Goal: Task Accomplishment & Management: Manage account settings

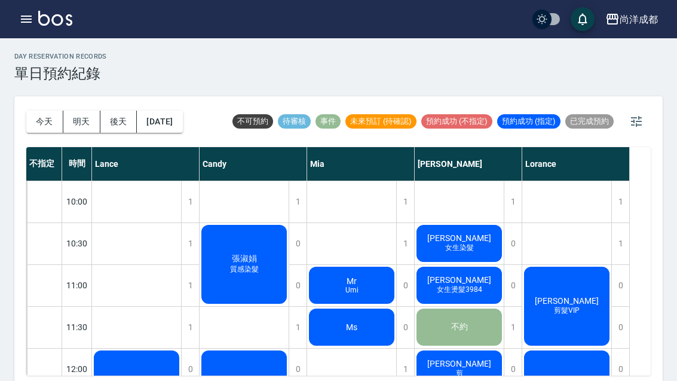
click at [454, 245] on span "女生染髮" at bounding box center [459, 248] width 33 height 10
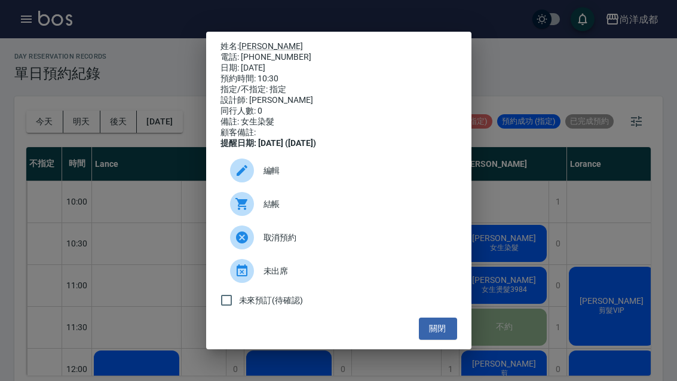
click at [449, 337] on button "關閉" at bounding box center [438, 328] width 38 height 22
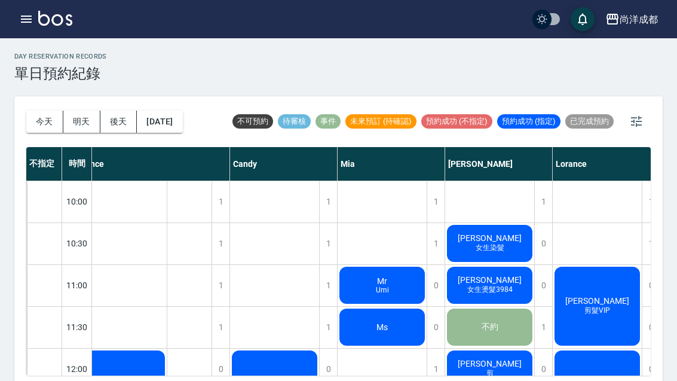
scroll to position [-1, 16]
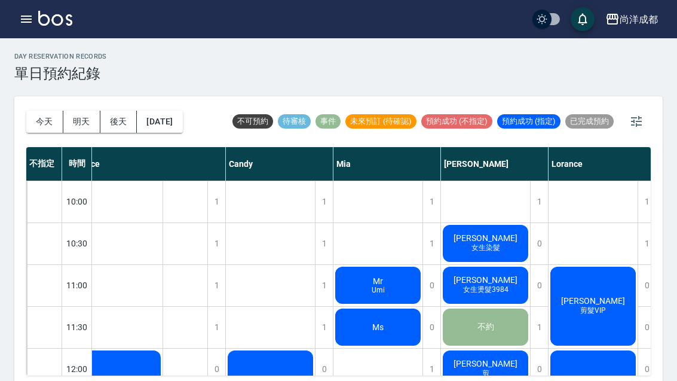
click at [58, 121] on button "今天" at bounding box center [44, 122] width 37 height 22
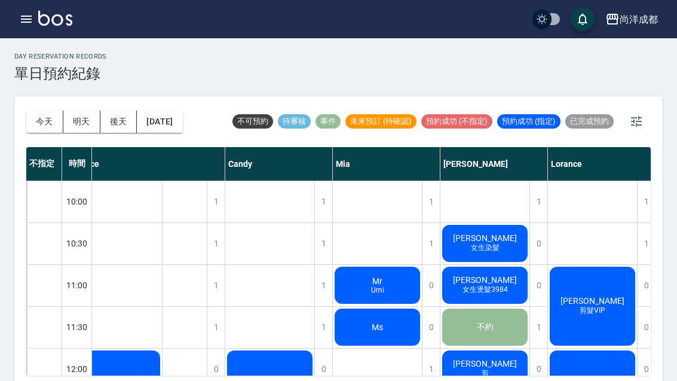
click at [58, 121] on button "今天" at bounding box center [44, 122] width 37 height 22
click at [62, 124] on button "今天" at bounding box center [44, 122] width 37 height 22
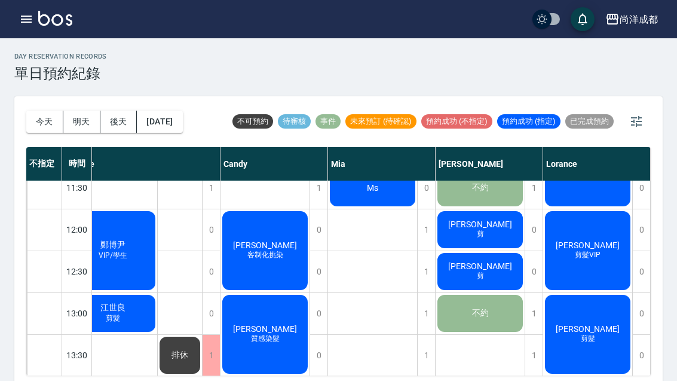
scroll to position [140, 24]
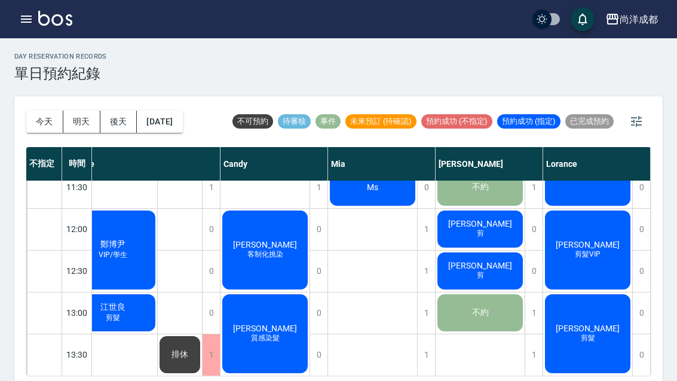
click at [30, 122] on button "今天" at bounding box center [44, 122] width 37 height 22
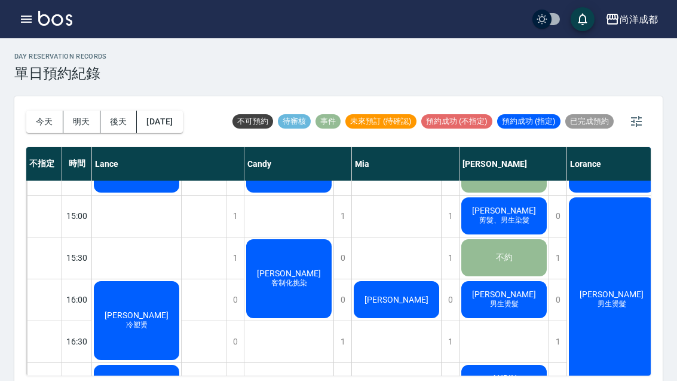
scroll to position [404, 0]
click at [345, 295] on div "0" at bounding box center [342, 299] width 18 height 41
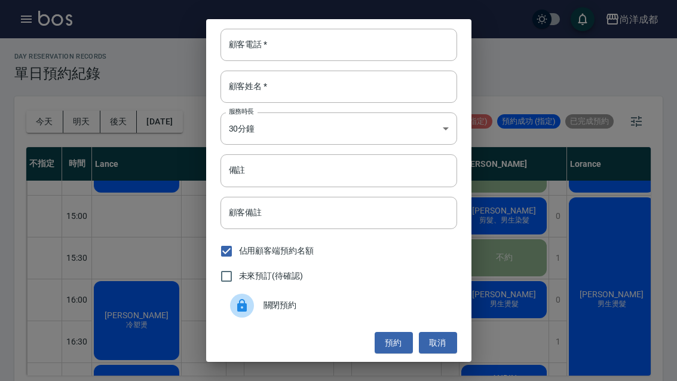
click at [508, 207] on div "顧客電話   * 顧客電話   * 顧客姓名   * 顧客姓名   * 服務時長 30分鐘 1 服務時長 備註 備註 顧客備註 顧客備註 佔用顧客端預約名額 …" at bounding box center [338, 190] width 677 height 381
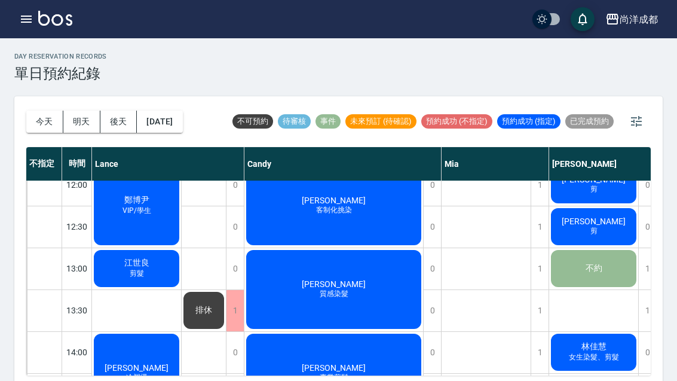
scroll to position [185, 0]
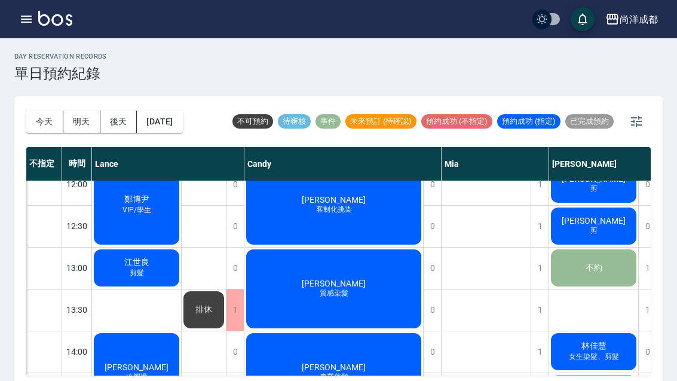
click at [175, 128] on button "[DATE]" at bounding box center [159, 122] width 45 height 22
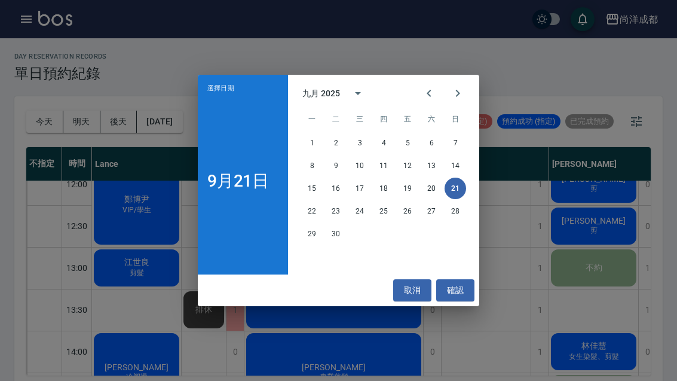
click at [336, 215] on button "23" at bounding box center [336, 211] width 22 height 22
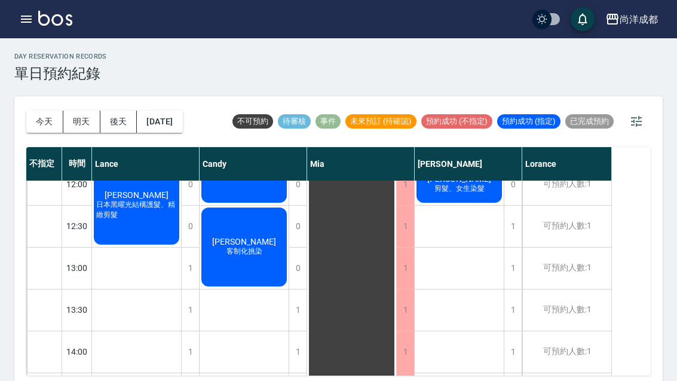
click at [151, 131] on button "2025/09/23" at bounding box center [159, 122] width 45 height 22
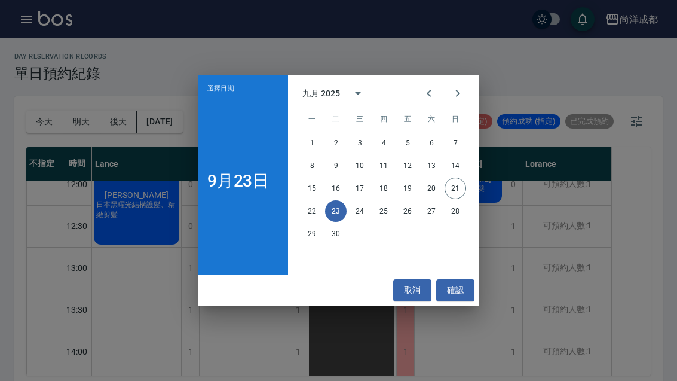
click at [462, 101] on button "Next month" at bounding box center [457, 93] width 29 height 29
click at [357, 142] on button "1" at bounding box center [360, 143] width 22 height 22
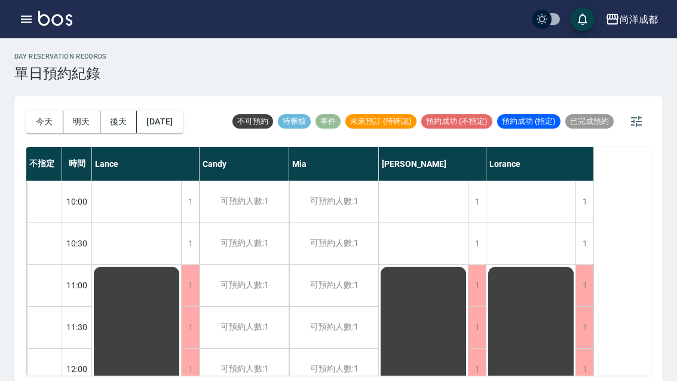
click at [171, 145] on div "今天 明天 後天 2025/10/01" at bounding box center [104, 121] width 157 height 51
click at [182, 118] on button "2025/10/01" at bounding box center [159, 122] width 45 height 22
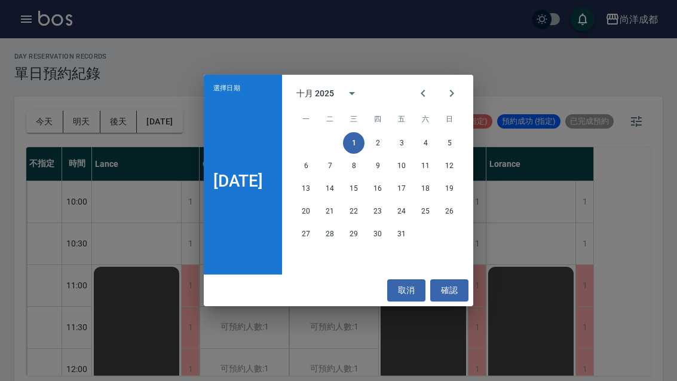
click at [430, 88] on icon "Previous month" at bounding box center [423, 93] width 14 height 14
click at [409, 213] on button "26" at bounding box center [402, 211] width 22 height 22
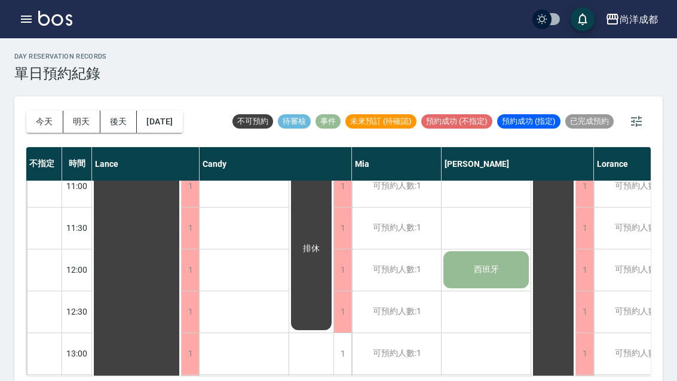
scroll to position [104, -1]
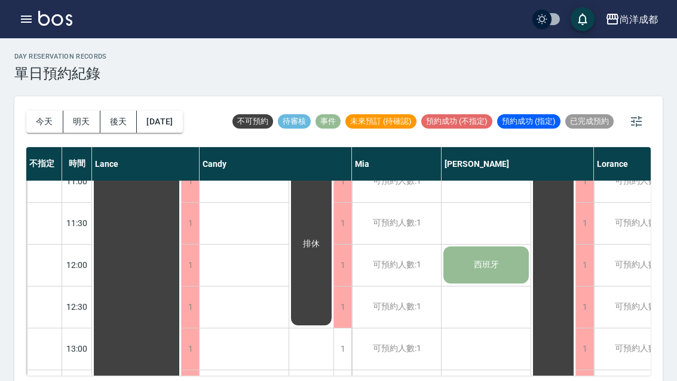
click at [182, 131] on button "2025/09/26" at bounding box center [159, 122] width 45 height 22
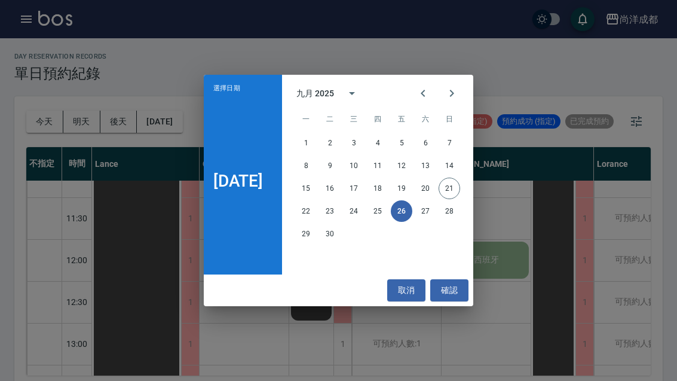
scroll to position [110, 0]
click at [412, 285] on button "取消" at bounding box center [406, 290] width 38 height 22
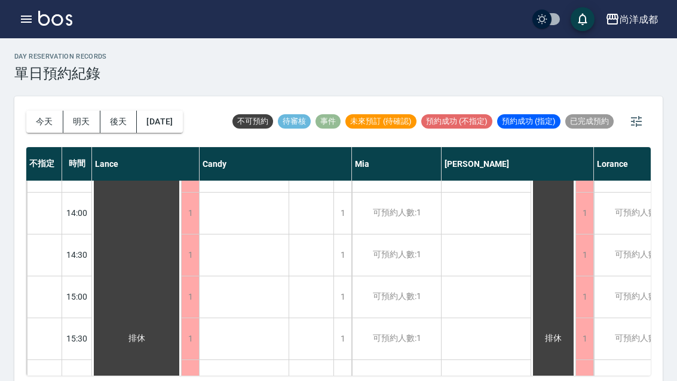
scroll to position [343, -1]
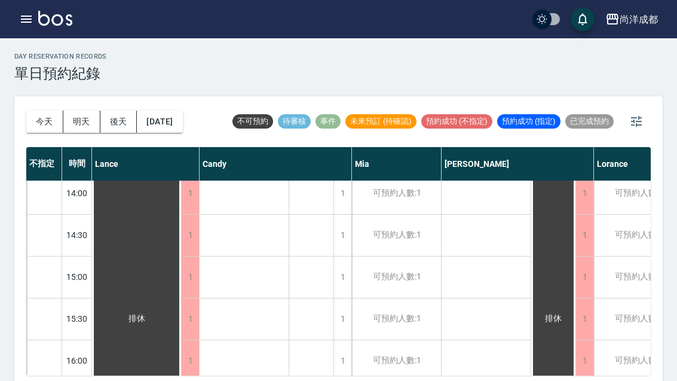
click at [182, 121] on button "2025/09/26" at bounding box center [159, 122] width 45 height 22
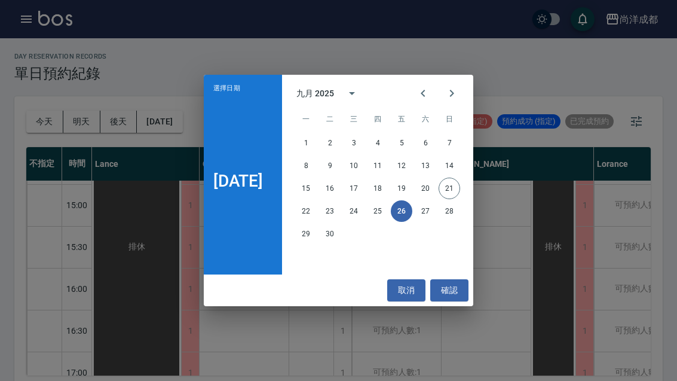
scroll to position [415, 0]
click at [339, 210] on button "23" at bounding box center [330, 211] width 22 height 22
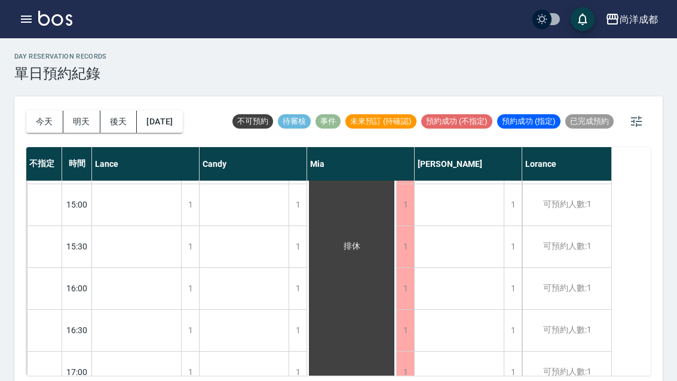
click at [154, 115] on button "2025/09/23" at bounding box center [159, 122] width 45 height 22
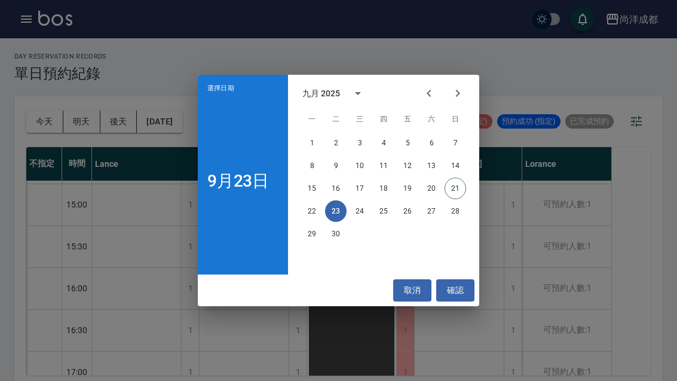
click at [406, 285] on button "取消" at bounding box center [412, 290] width 38 height 22
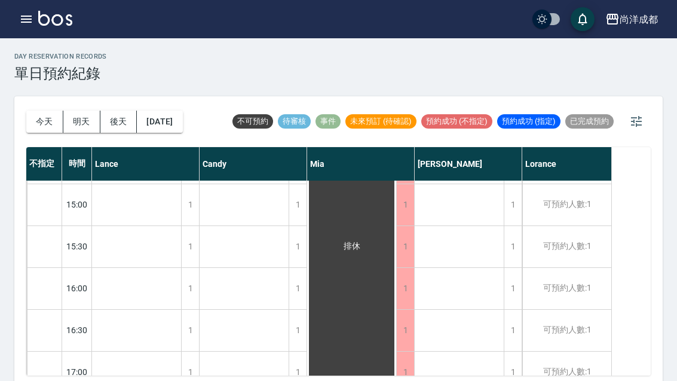
click at [34, 121] on button "今天" at bounding box center [44, 122] width 37 height 22
click at [34, 121] on div at bounding box center [338, 190] width 677 height 381
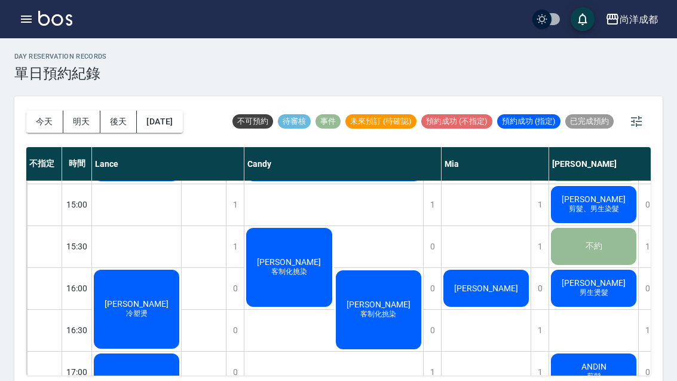
click at [36, 121] on button "今天" at bounding box center [44, 122] width 37 height 22
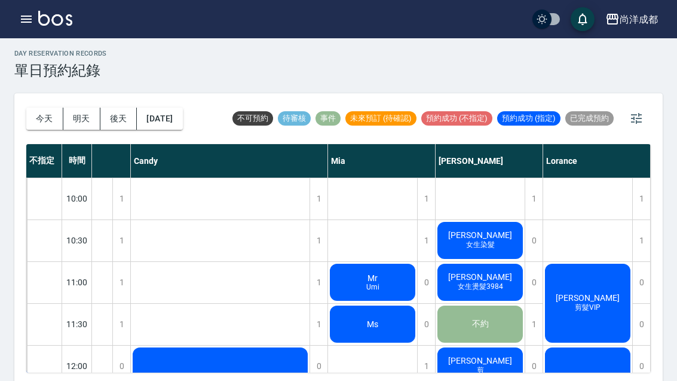
scroll to position [0, 114]
click at [580, 304] on span "剪髮VIP" at bounding box center [587, 307] width 30 height 10
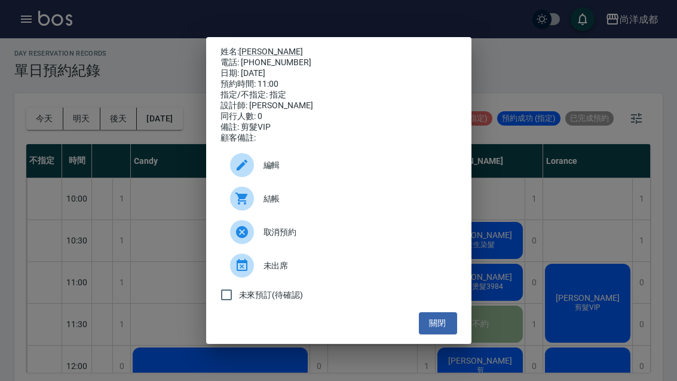
click at [433, 334] on button "關閉" at bounding box center [438, 323] width 38 height 22
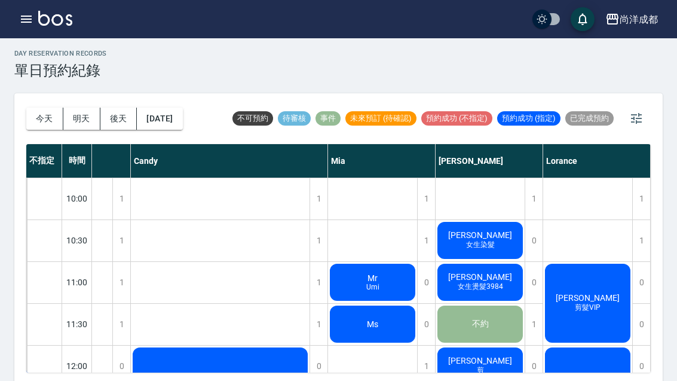
click at [433, 334] on button "關閉" at bounding box center [438, 323] width 38 height 22
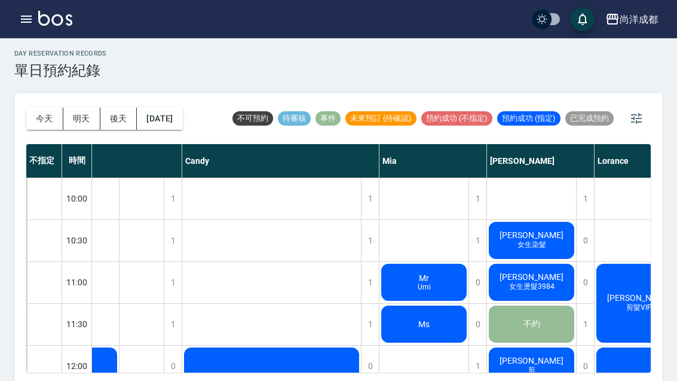
scroll to position [0, 65]
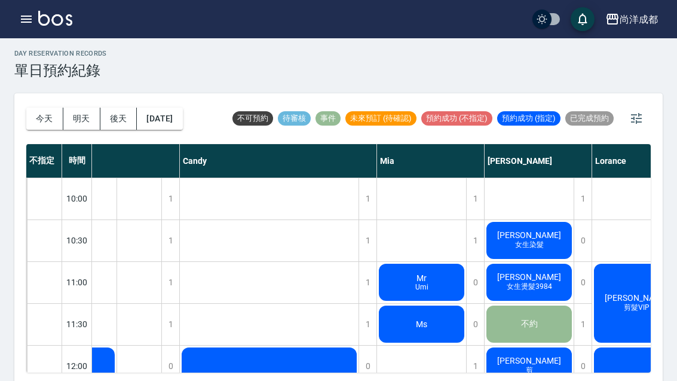
click at [535, 279] on span "[PERSON_NAME]" at bounding box center [529, 277] width 69 height 10
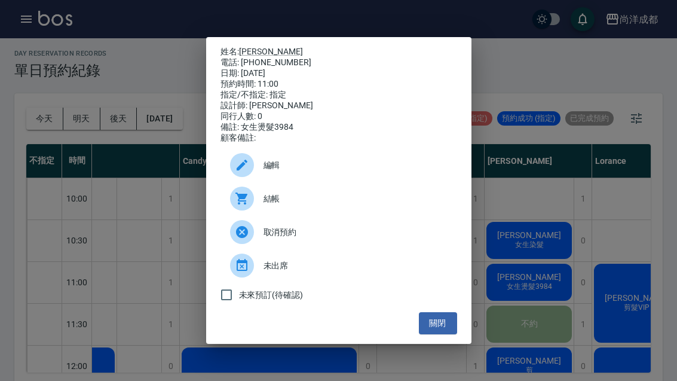
click at [440, 334] on button "關閉" at bounding box center [438, 323] width 38 height 22
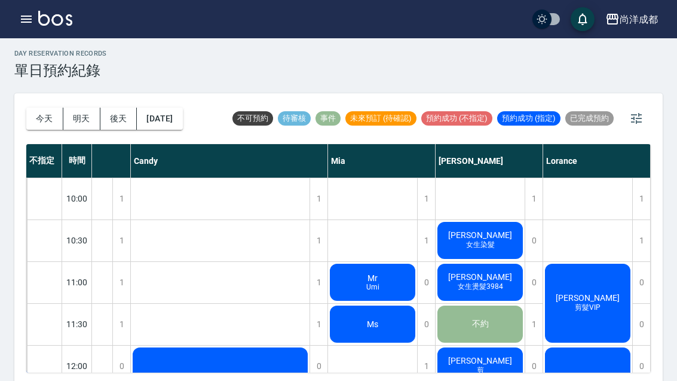
scroll to position [0, 114]
click at [598, 300] on span "[PERSON_NAME]" at bounding box center [587, 298] width 69 height 10
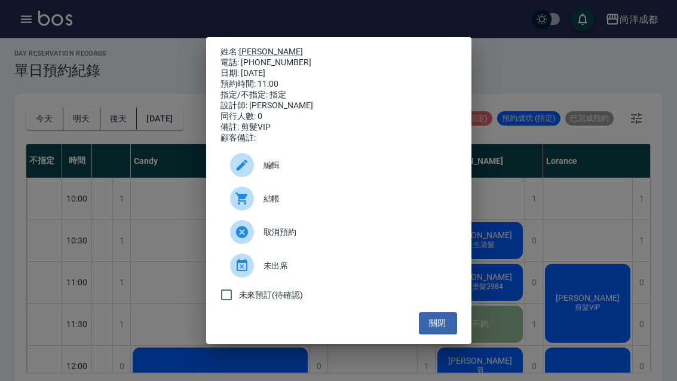
click at [665, 380] on div "姓名: 黃逸豐 電話: 0916381539 日期: 2025/09/21 預約時間: 11:00 指定/不指定: 指定 設計師: Lorance 同行人數:…" at bounding box center [338, 190] width 677 height 381
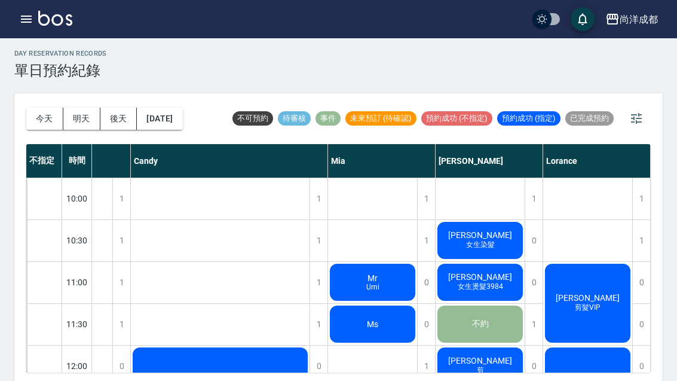
click at [500, 243] on div "周立人 女生染髮" at bounding box center [480, 240] width 89 height 41
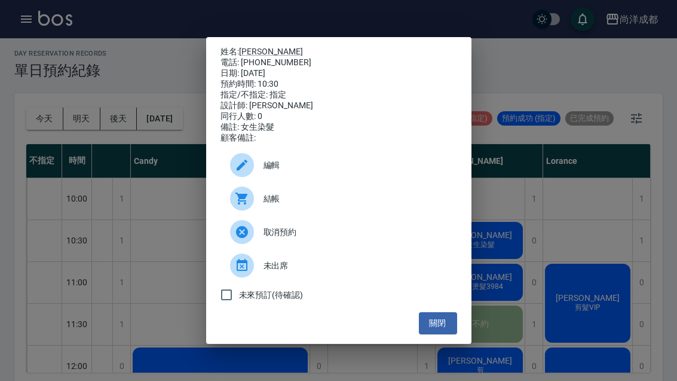
click at [254, 53] on div "姓名: [PERSON_NAME] 電話: [PHONE_NUMBER] 日期: [DATE] 預約時間: 10:30 指定/不指定: 指定 設計師: [PE…" at bounding box center [338, 190] width 265 height 307
click at [250, 56] on link "[PERSON_NAME]" at bounding box center [271, 52] width 64 height 10
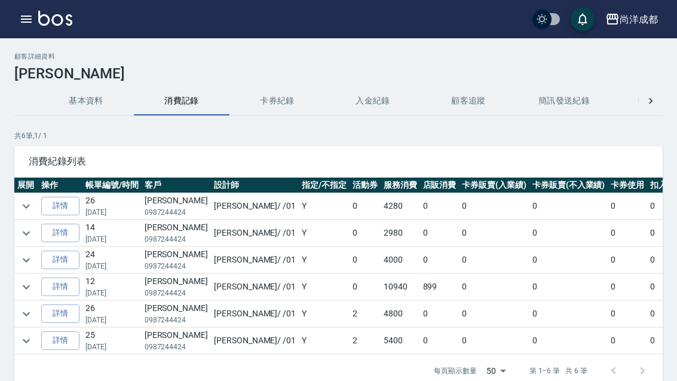
click at [61, 203] on link "詳情" at bounding box center [60, 206] width 38 height 19
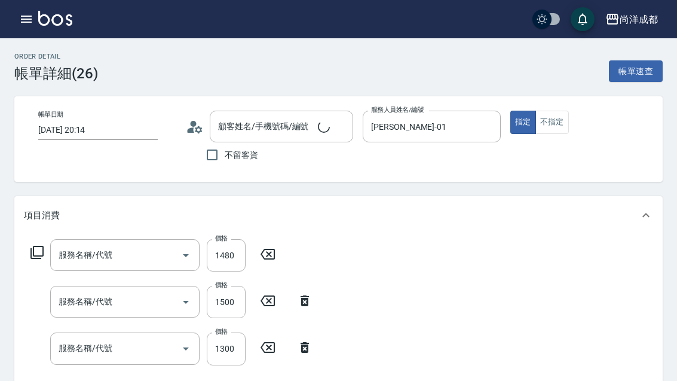
type input "[DATE] 20:14"
type input "[PERSON_NAME]/0987244424/"
type input "[PERSON_NAME]-01"
type input "420"
type input "新柔漾護L(615)"
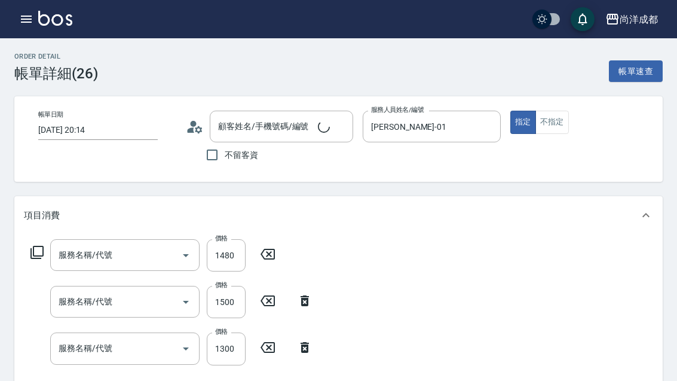
type input "染髮(501)"
type input "剪髮(401)"
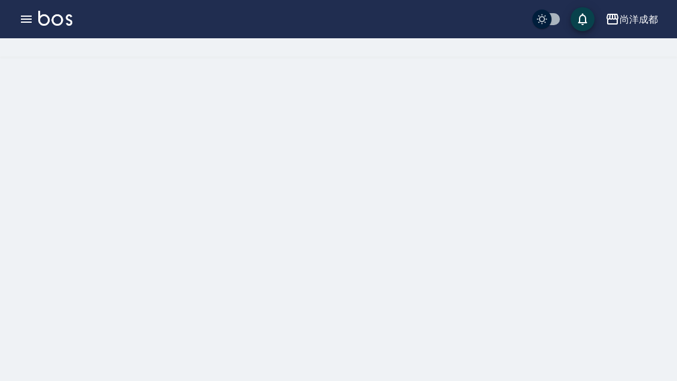
scroll to position [38, 0]
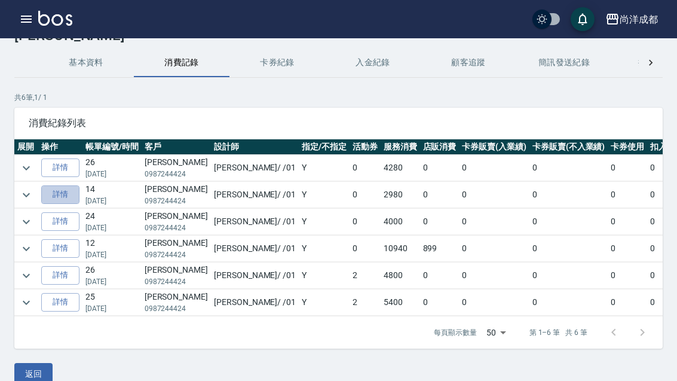
click at [69, 200] on link "詳情" at bounding box center [60, 194] width 38 height 19
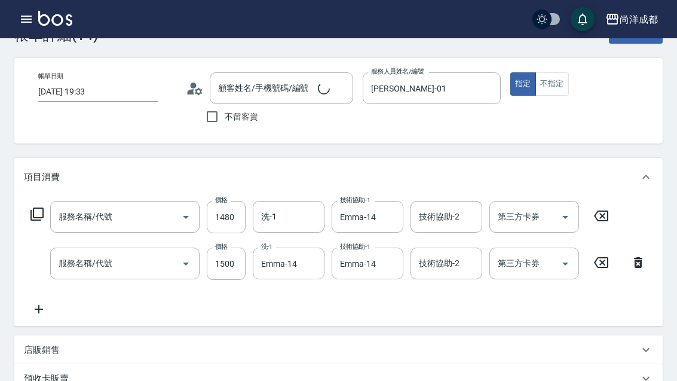
type input "[DATE] 19:33"
type input "[PERSON_NAME]/0987244424/"
type input "[PERSON_NAME]-01"
type input "290"
type input "新柔漾護M(614)"
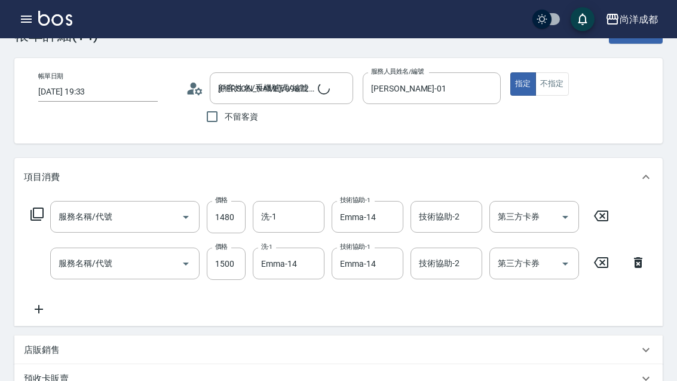
type input "染髮(501)"
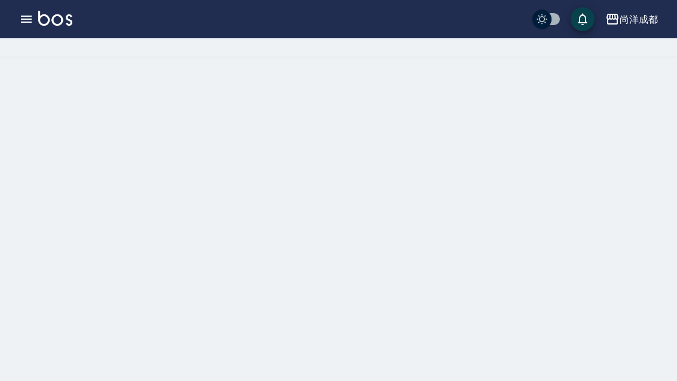
scroll to position [38, 0]
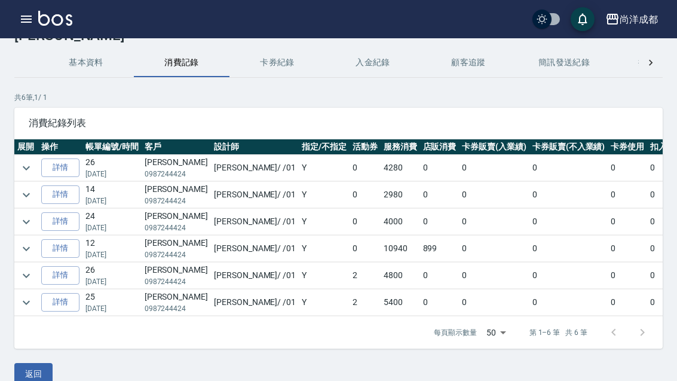
click at [70, 223] on link "詳情" at bounding box center [60, 221] width 38 height 19
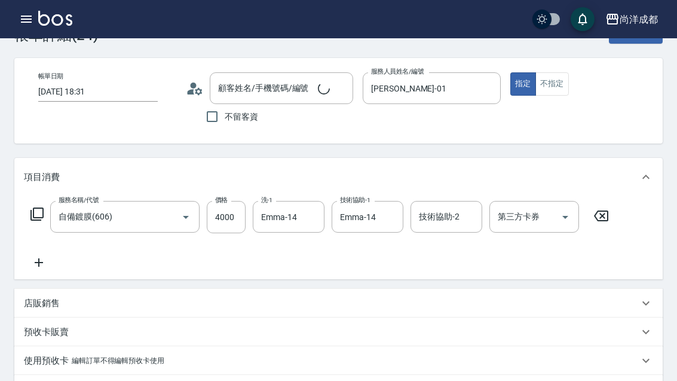
type input "[DATE] 18:31"
type input "[PERSON_NAME]-01"
type input "400"
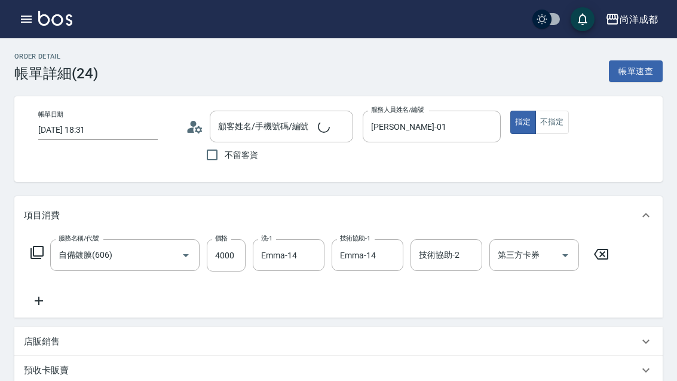
type input "[PERSON_NAME]/0987244424/"
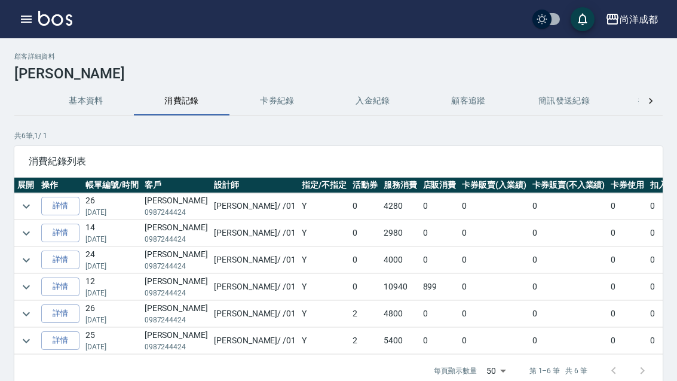
click at [68, 289] on link "詳情" at bounding box center [60, 286] width 38 height 19
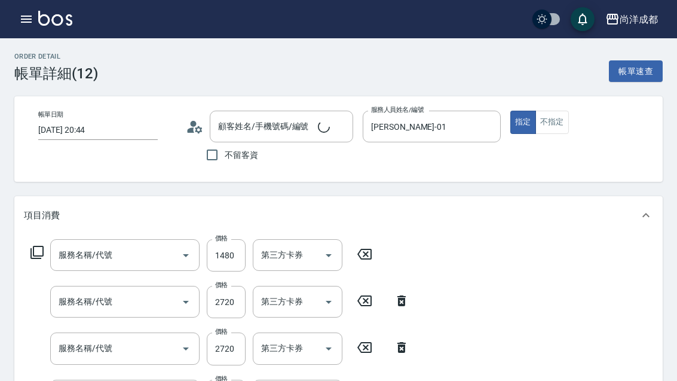
type input "[DATE] 20:44"
type input "[PERSON_NAME]-01"
type input "1180"
type input "新柔漾護M(614)"
type input "漂髮(502)"
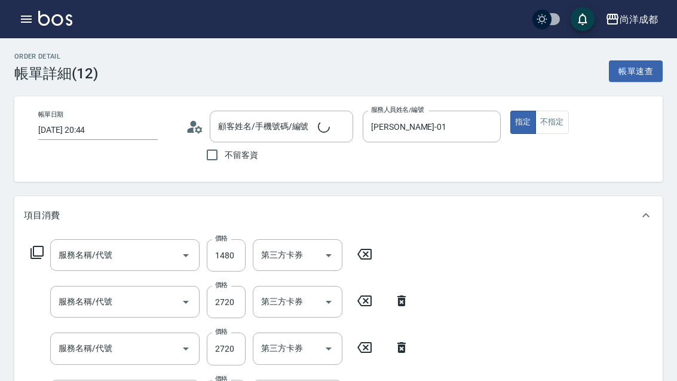
type input "漂髮(502)"
type input "染髮(501)"
type input "剪髮(401)"
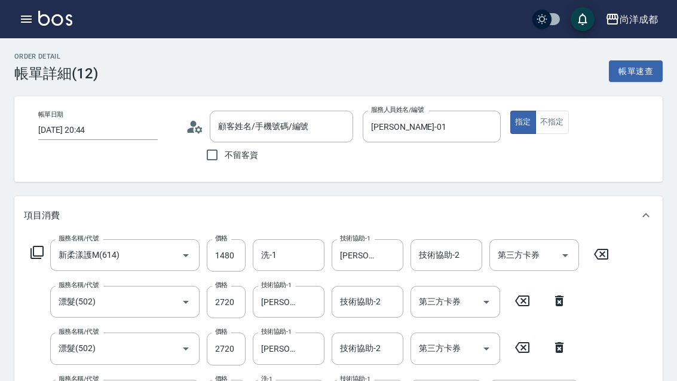
type input "[PERSON_NAME]/0987244424/"
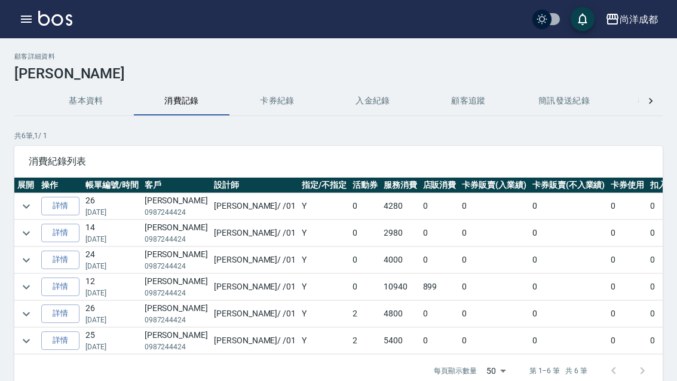
click at [21, 19] on icon "button" at bounding box center [26, 19] width 11 height 7
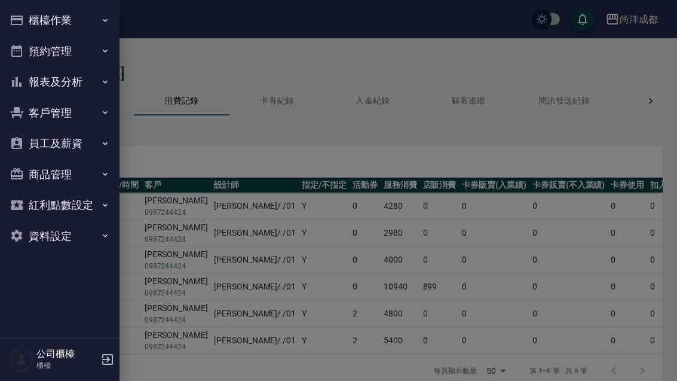
click at [45, 45] on button "預約管理" at bounding box center [60, 51] width 110 height 31
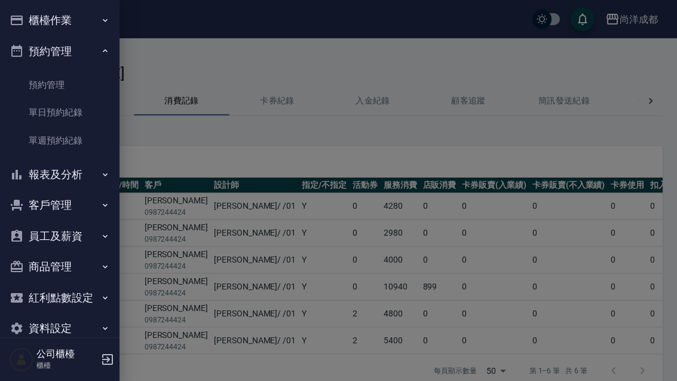
click at [56, 108] on link "單日預約紀錄" at bounding box center [60, 112] width 110 height 27
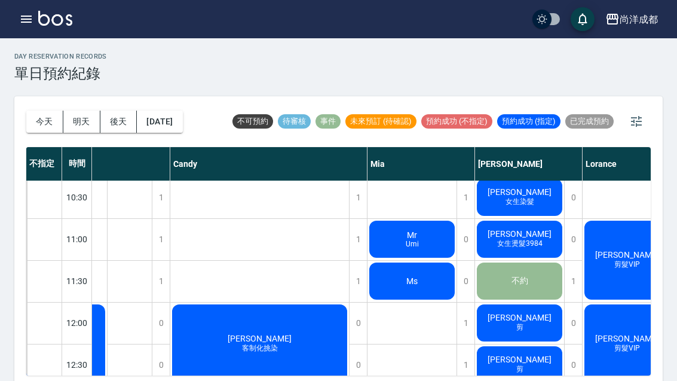
scroll to position [48, 73]
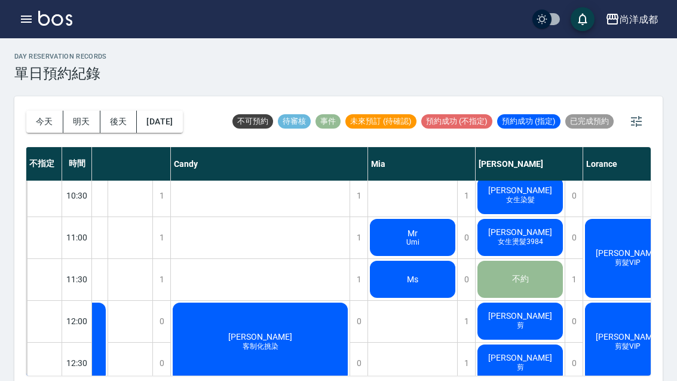
click at [64, 130] on button "明天" at bounding box center [81, 122] width 37 height 22
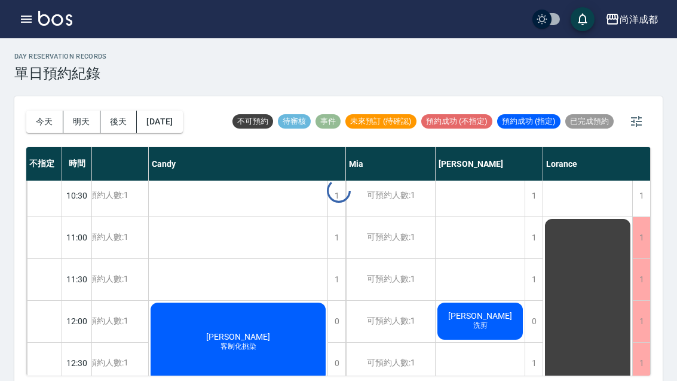
scroll to position [48, 33]
click at [33, 127] on button "今天" at bounding box center [44, 122] width 37 height 22
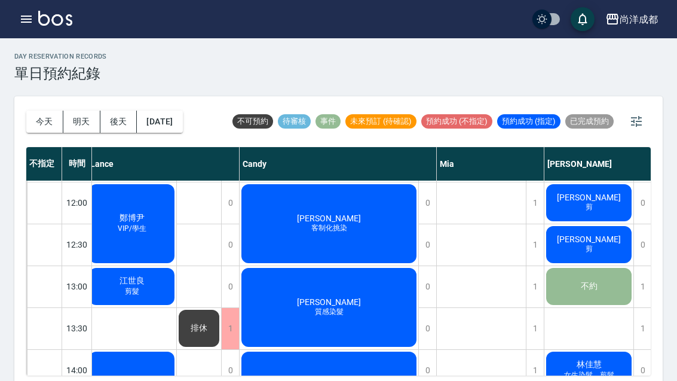
scroll to position [166, 5]
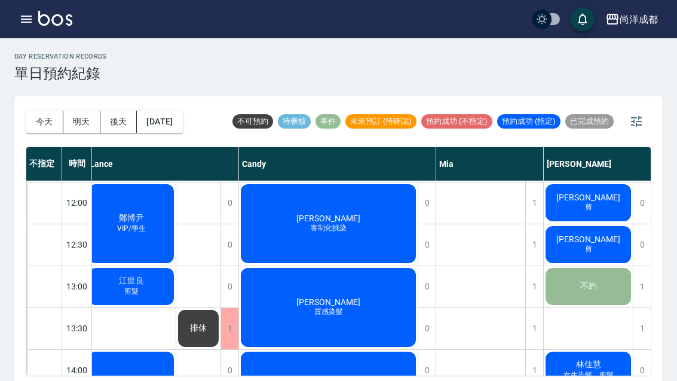
click at [44, 124] on button "今天" at bounding box center [44, 122] width 37 height 22
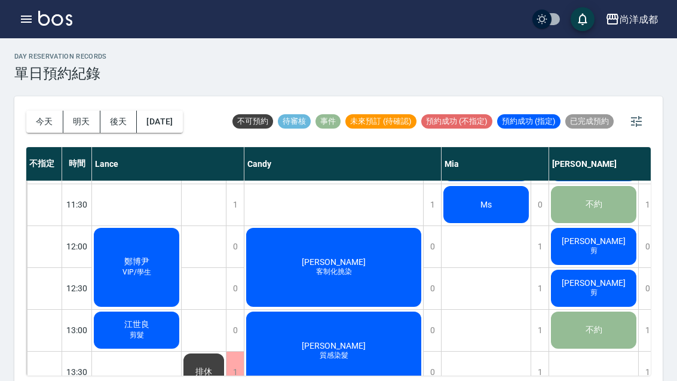
scroll to position [128, -1]
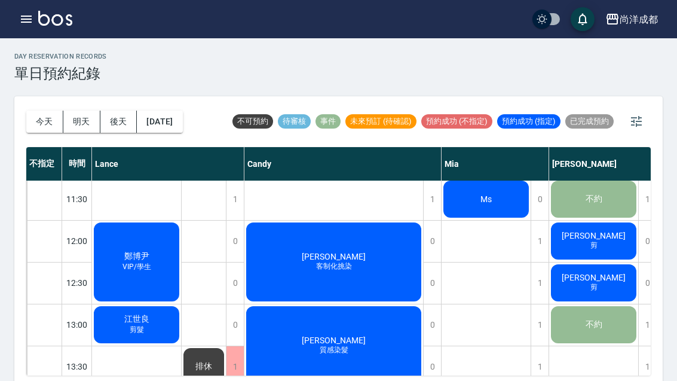
click at [52, 125] on button "今天" at bounding box center [44, 122] width 37 height 22
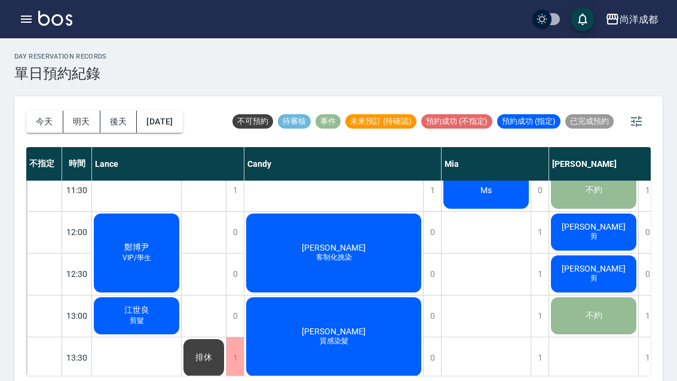
scroll to position [137, 0]
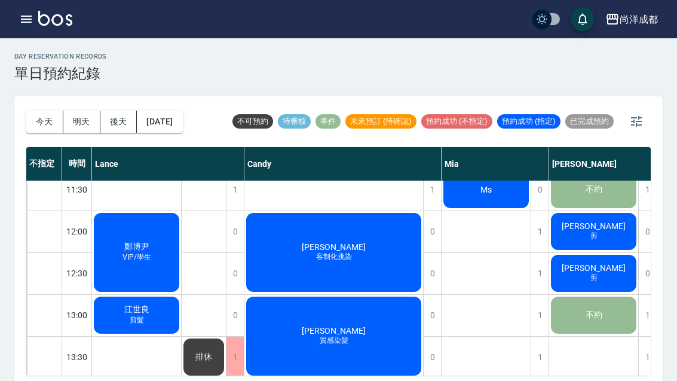
click at [52, 125] on button "今天" at bounding box center [44, 122] width 37 height 22
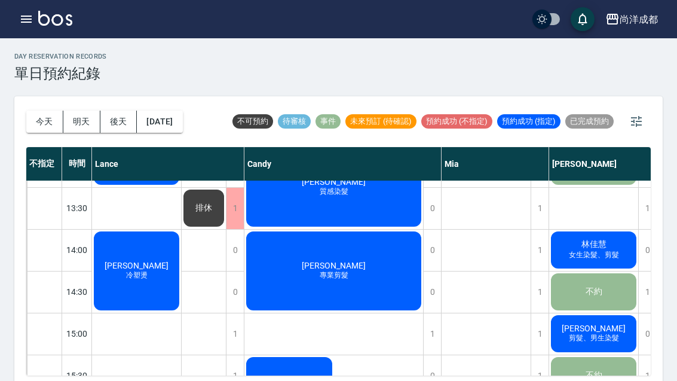
scroll to position [0, 0]
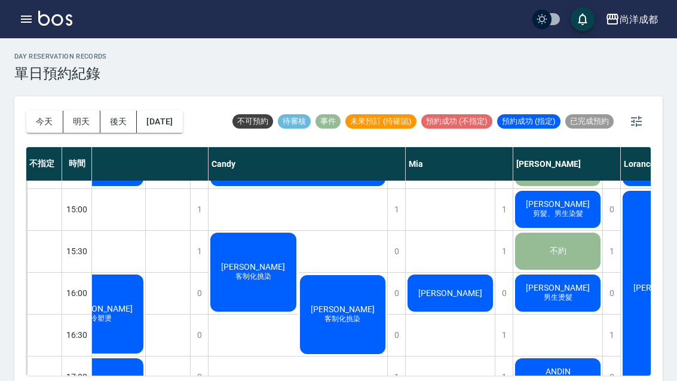
click at [436, 298] on div "[PERSON_NAME]" at bounding box center [450, 292] width 89 height 41
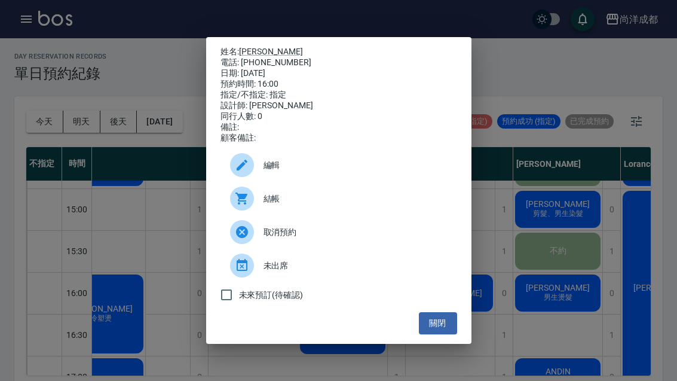
click at [75, 272] on div "姓名: Kelly 電話: [PHONE_NUMBER] 日期: [DATE] 預約時間: 16:00 指定/不指定: 指定 設計師: [PERSON_NAM…" at bounding box center [338, 190] width 677 height 381
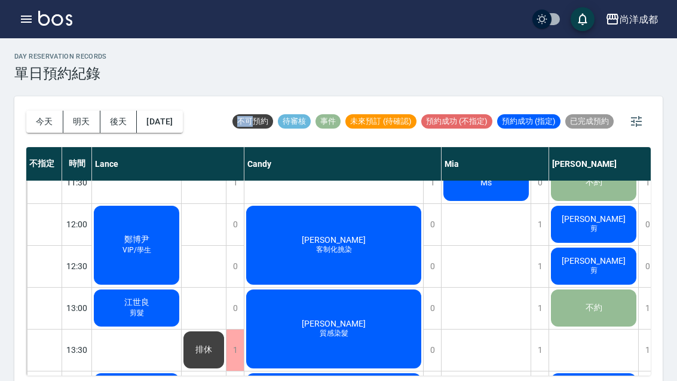
click at [60, 287] on div at bounding box center [44, 307] width 35 height 41
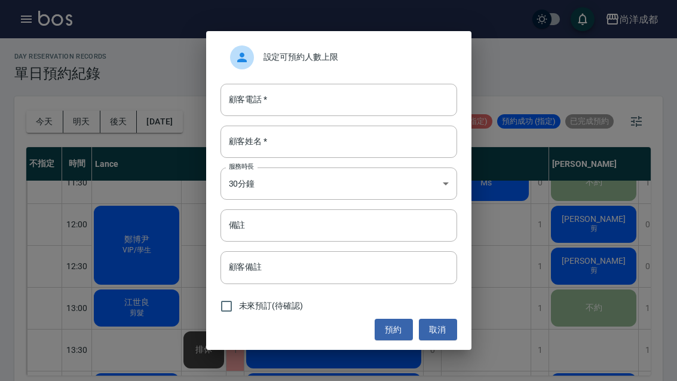
click at [385, 329] on button "預約" at bounding box center [394, 329] width 38 height 22
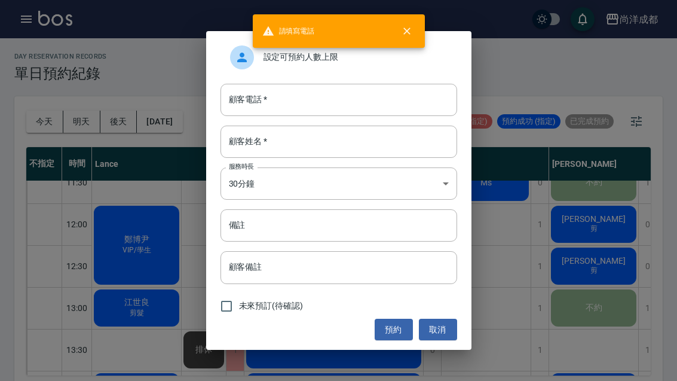
click at [437, 334] on button "取消" at bounding box center [438, 329] width 38 height 22
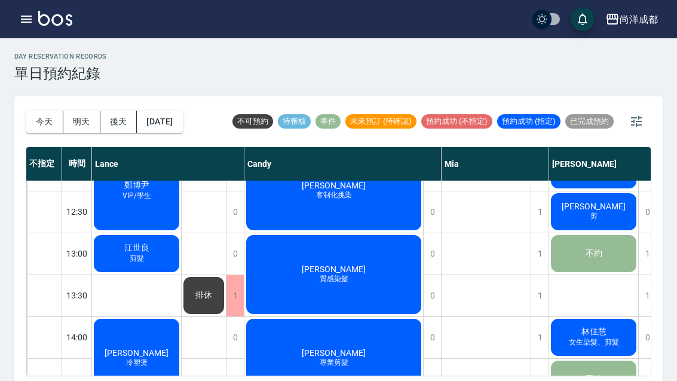
click at [126, 196] on span "VIP/學生" at bounding box center [136, 196] width 33 height 10
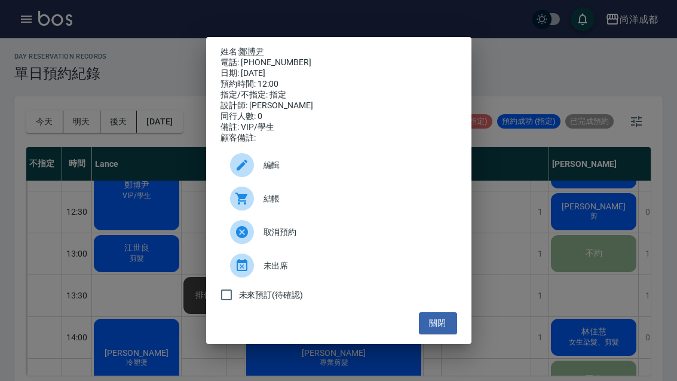
click at [448, 334] on button "關閉" at bounding box center [438, 323] width 38 height 22
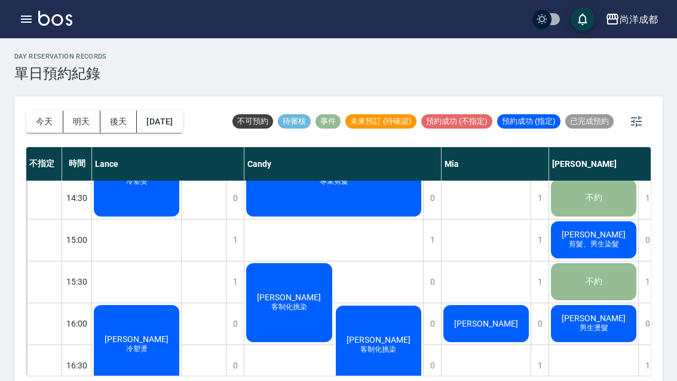
scroll to position [381, 0]
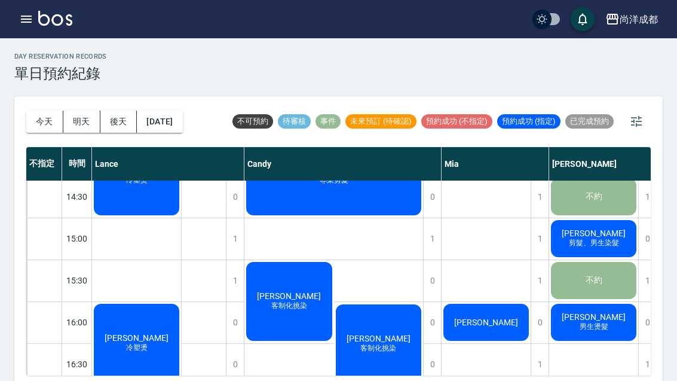
click at [8, 301] on div "day Reservation records 單日預約紀錄 [DATE] [DATE] [DATE] [DATE] 不可預約 待審核 事件 未來預訂 (待確…" at bounding box center [338, 212] width 677 height 349
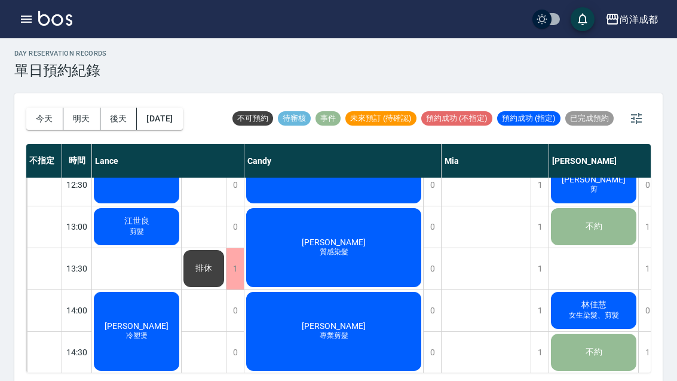
scroll to position [222, 0]
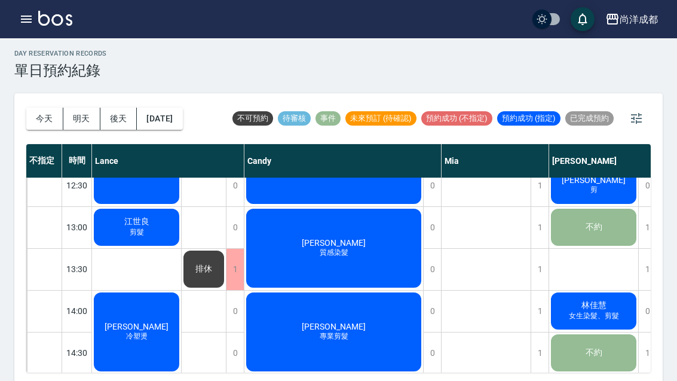
click at [38, 311] on div at bounding box center [44, 310] width 35 height 41
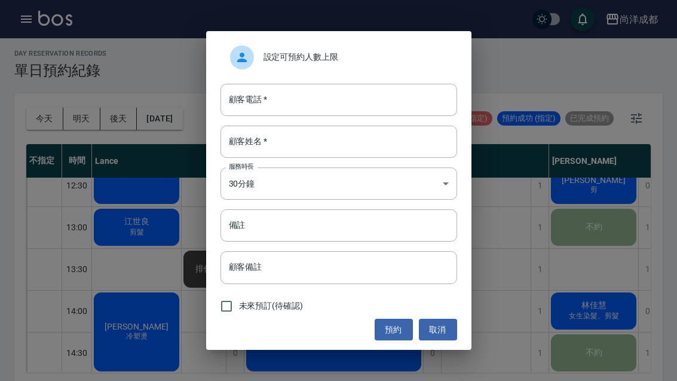
click at [249, 115] on div "顧客電話   * 顧客電話   *" at bounding box center [338, 100] width 237 height 32
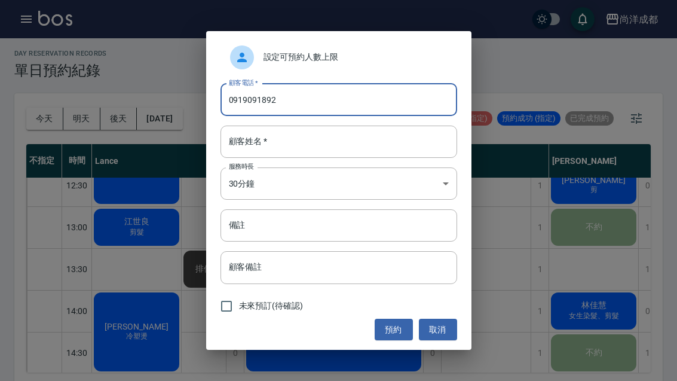
type input "0919091892"
click at [252, 158] on div "顧客姓名   * 顧客姓名   *" at bounding box center [338, 141] width 237 height 32
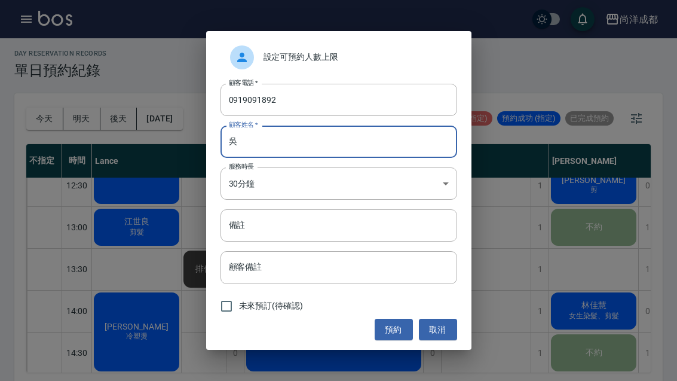
type input "吳"
click at [360, 241] on input "備註" at bounding box center [338, 225] width 237 height 32
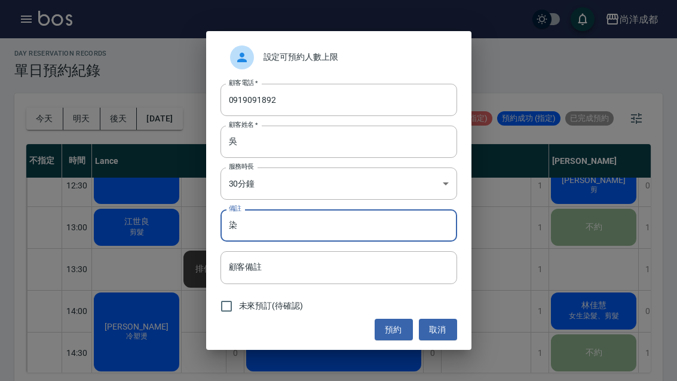
type input "染"
click at [402, 341] on button "預約" at bounding box center [394, 329] width 38 height 22
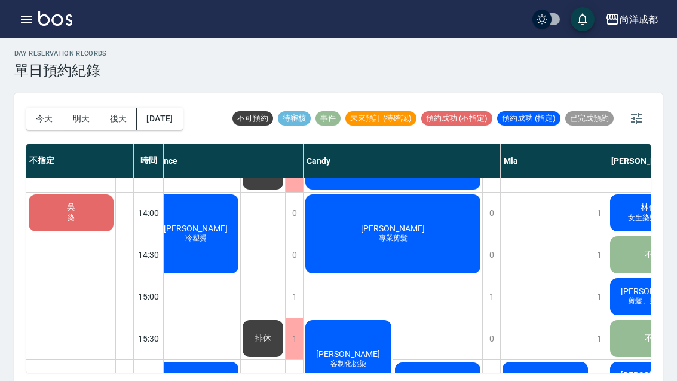
scroll to position [322, 6]
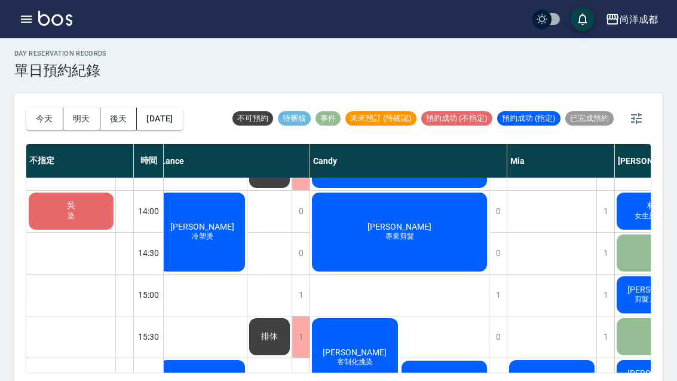
click at [58, 197] on div "[PERSON_NAME]" at bounding box center [71, 211] width 88 height 41
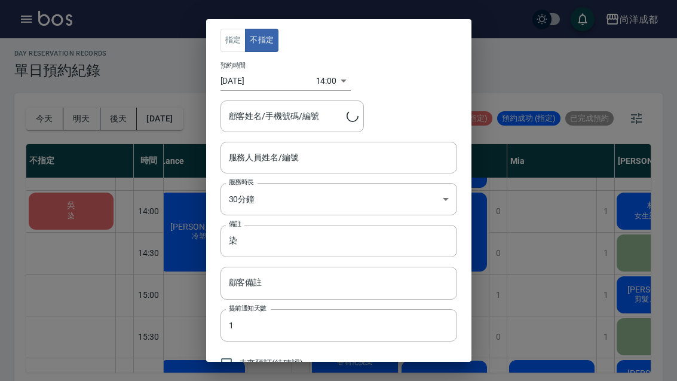
type input "[PERSON_NAME]/0919091892"
click at [123, 86] on div "指定 不指定 預約時間 [DATE] 14:00 1758434400000 顧客姓名/手機號碼/編號 [PERSON_NAME]/0919091892 顧客…" at bounding box center [338, 190] width 677 height 381
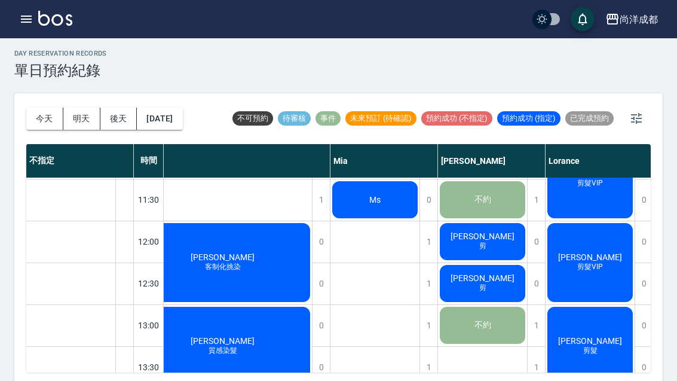
scroll to position [124, 183]
click at [494, 283] on span "[PERSON_NAME]" at bounding box center [482, 278] width 69 height 10
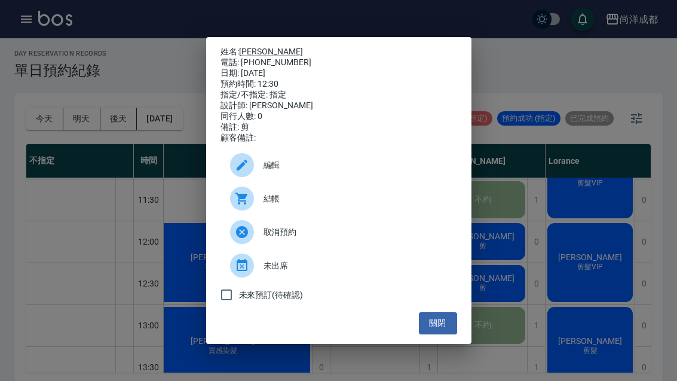
click at [428, 334] on button "關閉" at bounding box center [438, 323] width 38 height 22
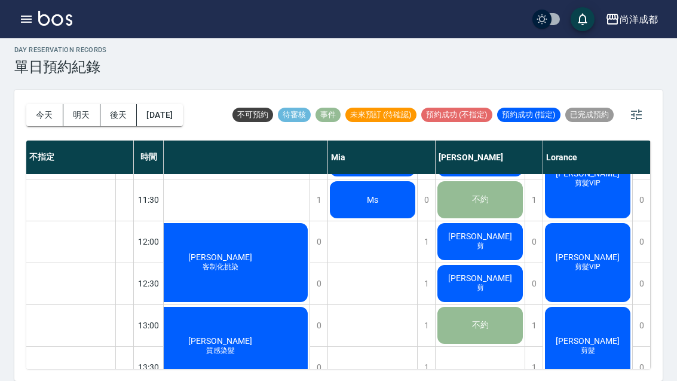
scroll to position [121, 185]
click at [605, 312] on div "[PERSON_NAME] 剪髮" at bounding box center [587, 346] width 89 height 82
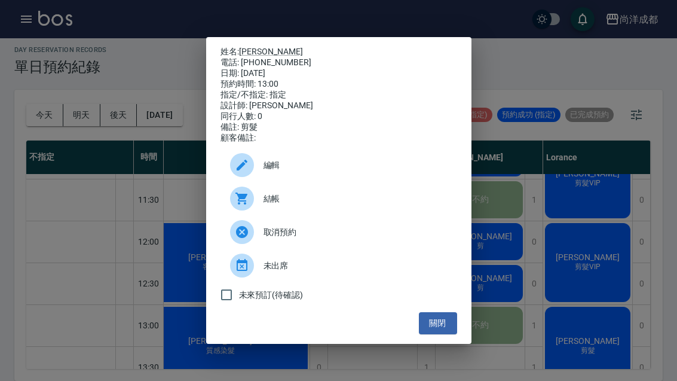
click at [580, 209] on div "姓名: [PERSON_NAME] 電話: [PHONE_NUMBER] 日期: [DATE] 預約時間: 13:00 指定/不指定: 指定 設計師: [PE…" at bounding box center [338, 190] width 677 height 381
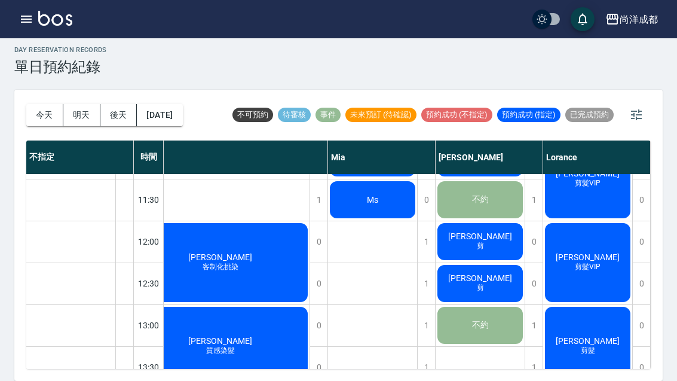
click at [497, 221] on div "[PERSON_NAME] 剪" at bounding box center [480, 241] width 89 height 41
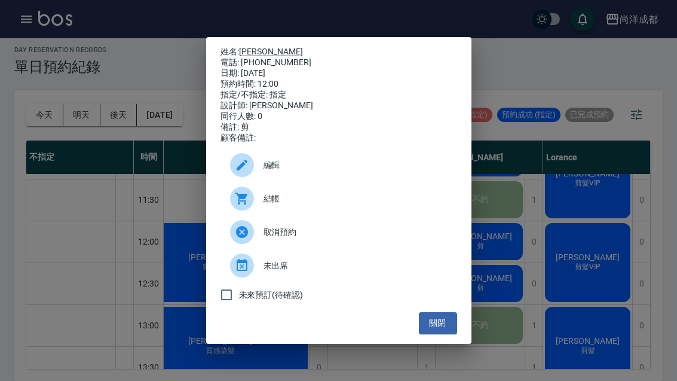
click at [446, 334] on button "關閉" at bounding box center [438, 323] width 38 height 22
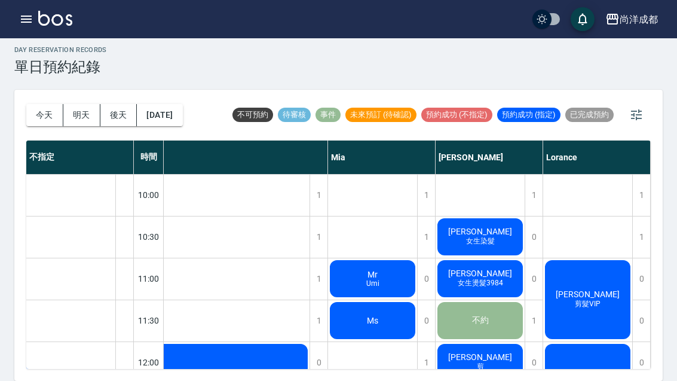
scroll to position [0, 185]
click at [488, 226] on span "[PERSON_NAME]" at bounding box center [480, 231] width 69 height 10
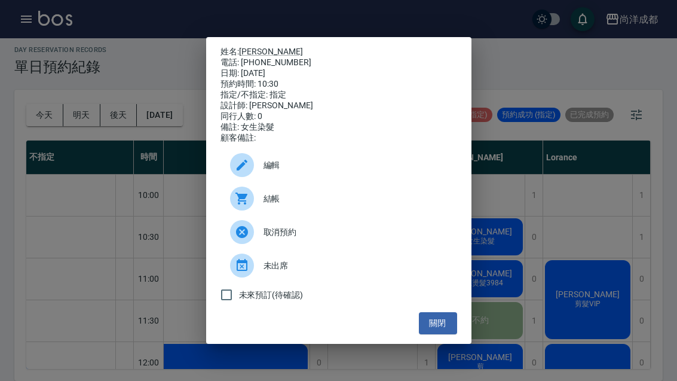
click at [249, 47] on link "[PERSON_NAME]" at bounding box center [271, 52] width 64 height 10
click at [446, 331] on button "關閉" at bounding box center [438, 323] width 38 height 22
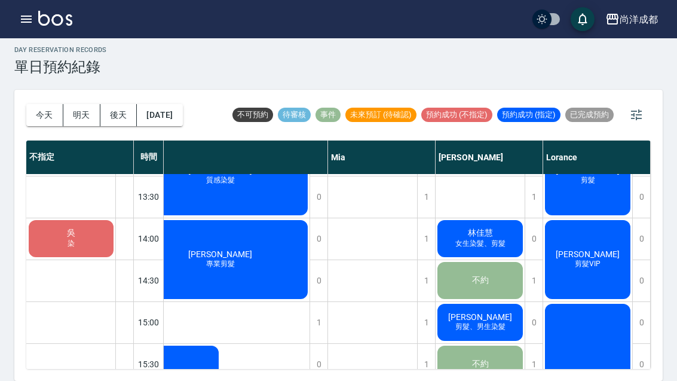
scroll to position [292, 185]
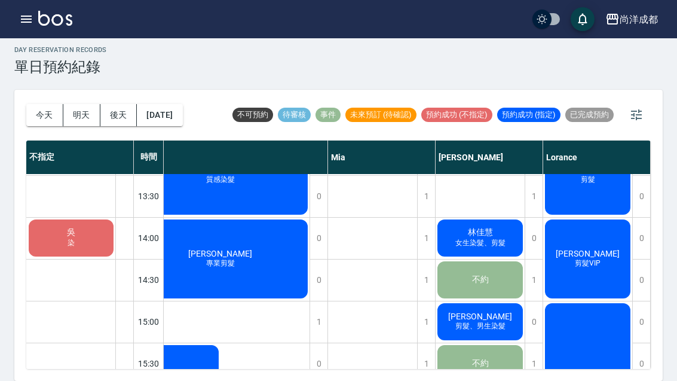
click at [576, 217] on div "[PERSON_NAME] 剪髮VIP" at bounding box center [587, 258] width 89 height 82
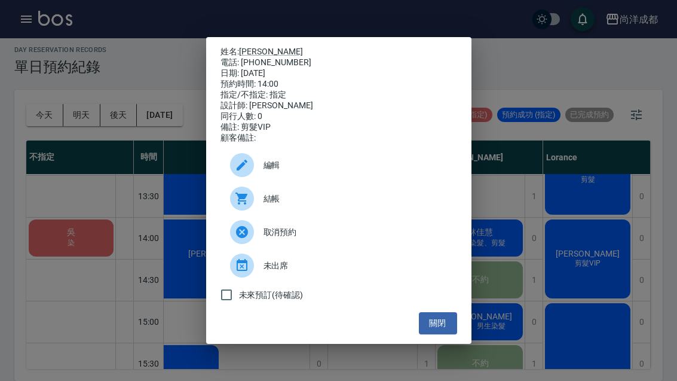
click at [72, 261] on div "姓名: [PERSON_NAME] 電話: [PHONE_NUMBER] 日期: [DATE] 預約時間: 14:00 指定/不指定: 指定 設計師: [PE…" at bounding box center [338, 190] width 677 height 381
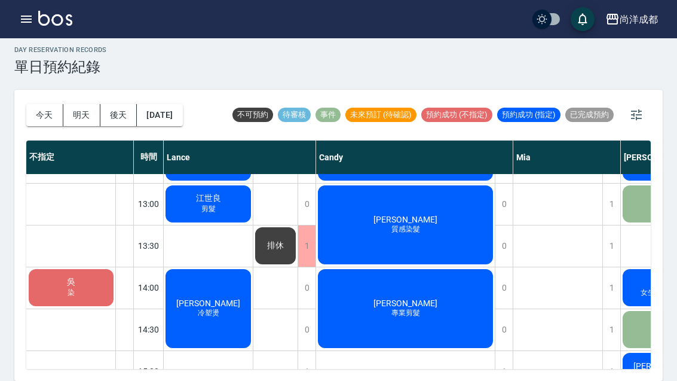
scroll to position [241, 0]
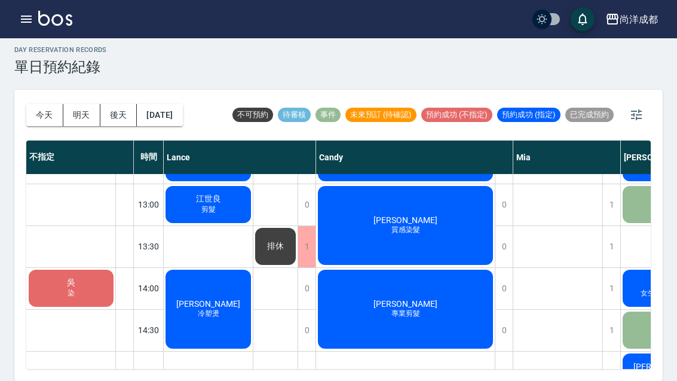
click at [630, 108] on icon "button" at bounding box center [636, 115] width 14 height 14
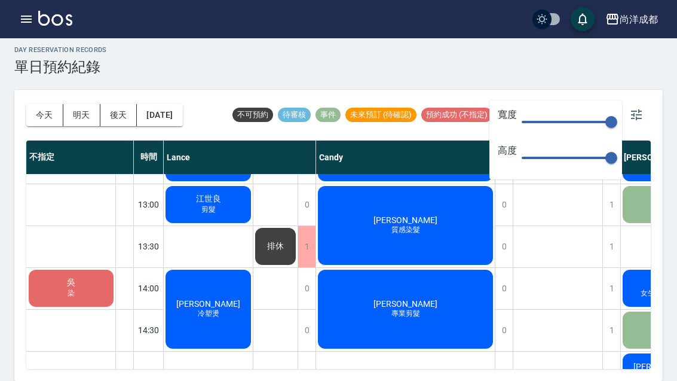
type input "121"
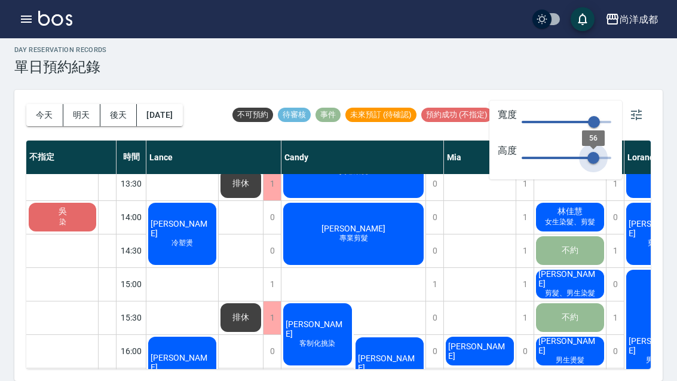
type input "56"
click at [635, 109] on icon "button" at bounding box center [636, 114] width 11 height 11
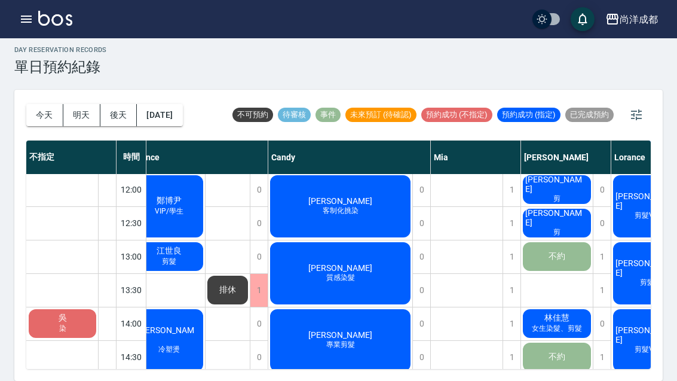
scroll to position [135, 13]
click at [35, 104] on button "今天" at bounding box center [44, 115] width 37 height 22
click at [37, 104] on button "今天" at bounding box center [44, 115] width 37 height 22
click at [36, 104] on button "今天" at bounding box center [44, 115] width 37 height 22
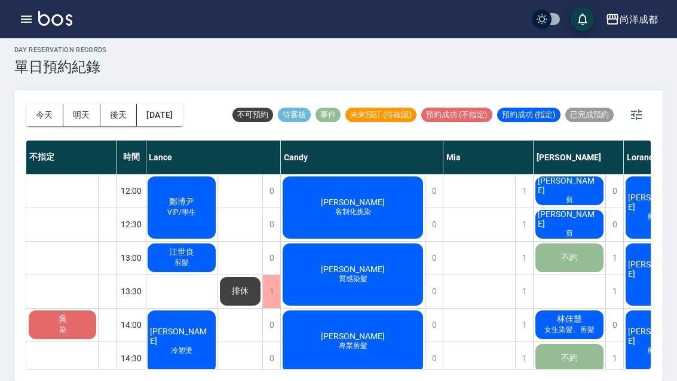
scroll to position [133, 1]
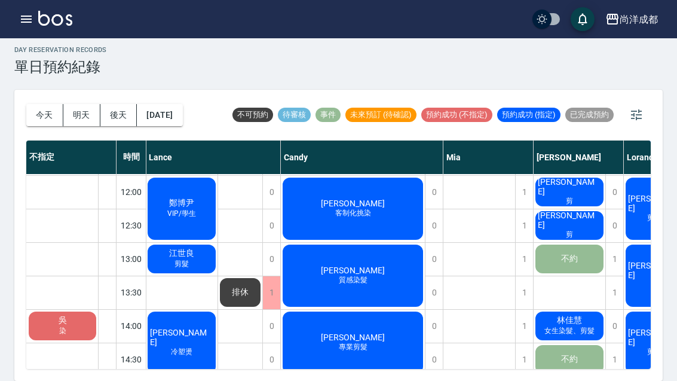
click at [176, 259] on span "剪髮" at bounding box center [181, 264] width 19 height 10
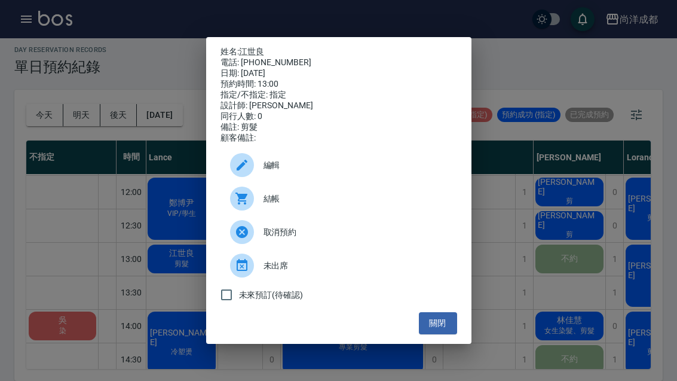
click at [447, 334] on button "關閉" at bounding box center [438, 323] width 38 height 22
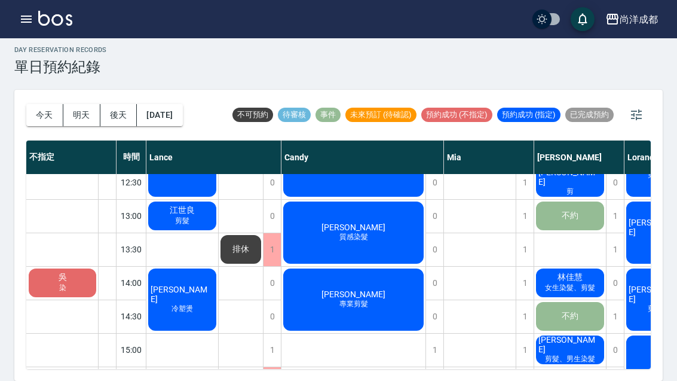
scroll to position [176, 0]
click at [387, 266] on div "[PERSON_NAME] 專業剪髮" at bounding box center [353, 299] width 144 height 66
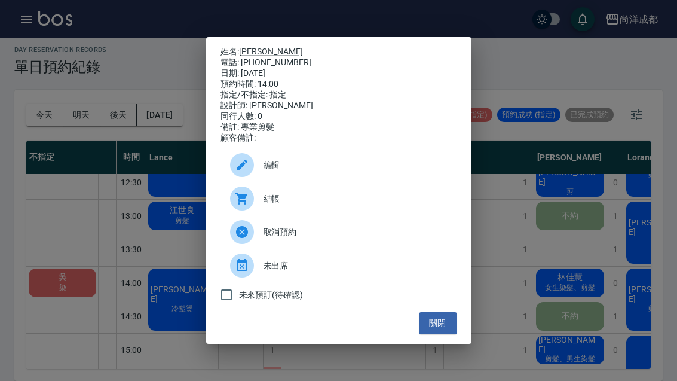
click at [430, 312] on ul "編輯 結帳 取消預約 未出席 未來預訂(待確認)" at bounding box center [338, 227] width 237 height 168
click at [428, 355] on div "姓名: [PERSON_NAME] 電話: [PHONE_NUMBER] 日期: [DATE] 預約時間: 14:00 指定/不指定: 指定 設計師: [PE…" at bounding box center [338, 190] width 677 height 381
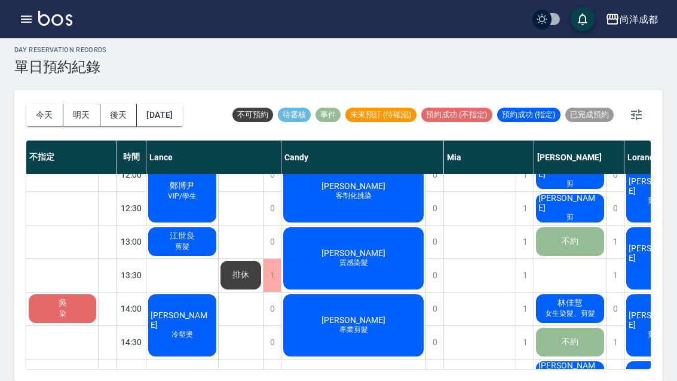
scroll to position [149, 0]
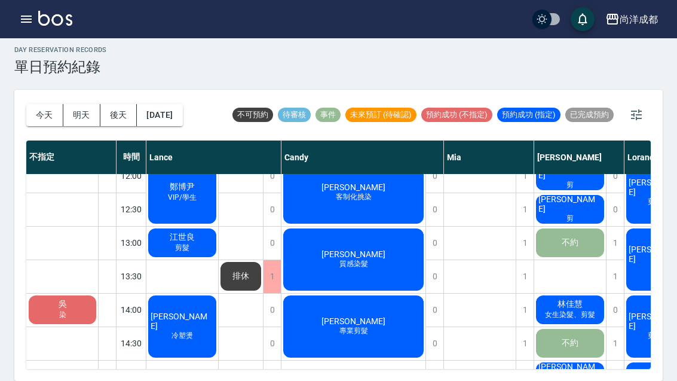
click at [194, 308] on div "[PERSON_NAME] 冷塑燙" at bounding box center [182, 326] width 72 height 66
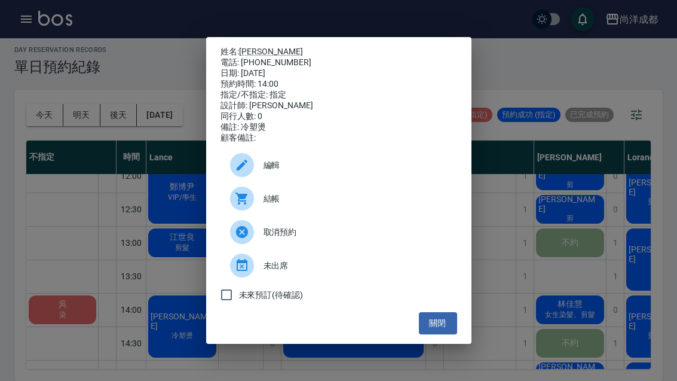
click at [434, 334] on button "關閉" at bounding box center [438, 323] width 38 height 22
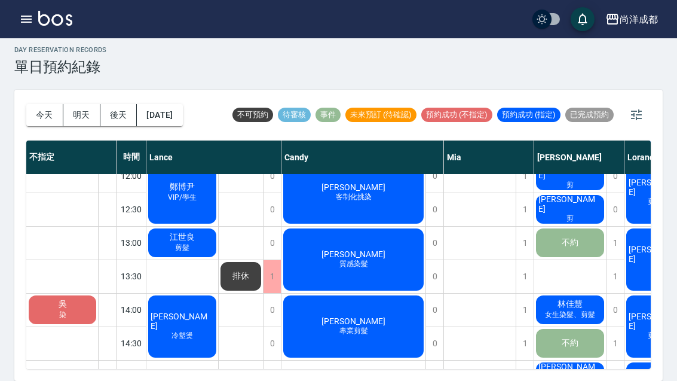
click at [79, 293] on div "[PERSON_NAME]" at bounding box center [62, 309] width 71 height 32
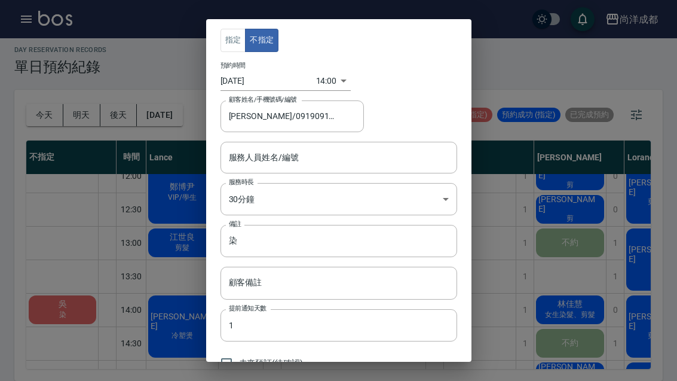
click at [547, 237] on div "指定 不指定 預約時間 [DATE] 14:00 1758434400000 顧客姓名/手機號碼/編號 [PERSON_NAME]/0919091892 顧客…" at bounding box center [338, 190] width 677 height 381
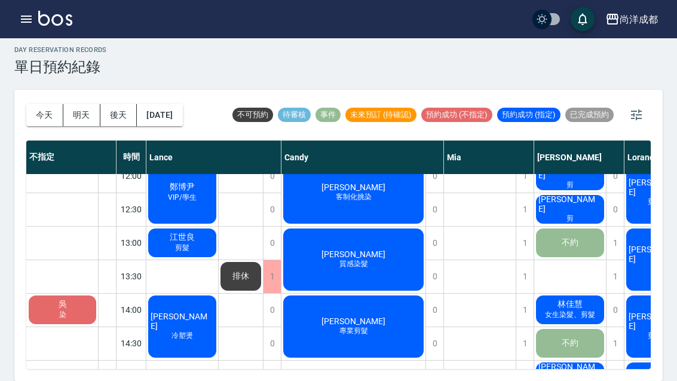
click at [587, 293] on div "[PERSON_NAME] 女生染髮、剪髮" at bounding box center [570, 309] width 72 height 32
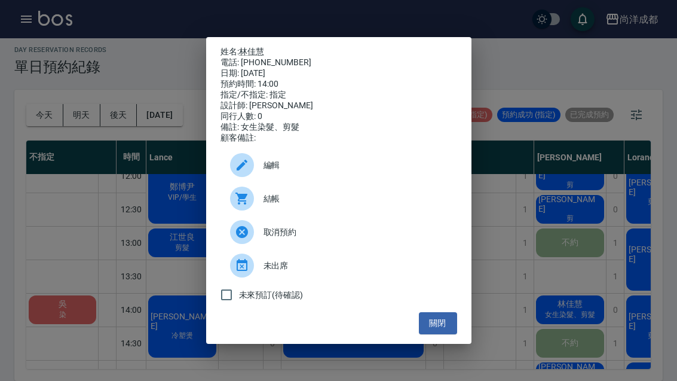
click at [130, 219] on div "姓名: [PERSON_NAME] 電話: [PHONE_NUMBER] 日期: [DATE] 預約時間: 14:00 指定/不指定: 指定 設計師: [PE…" at bounding box center [338, 190] width 677 height 381
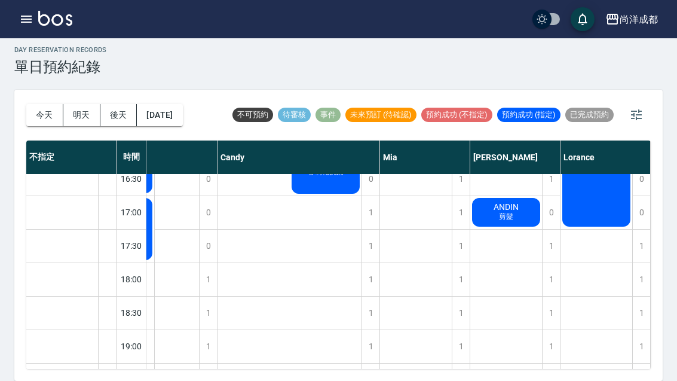
scroll to position [448, 64]
click at [80, 104] on button "明天" at bounding box center [81, 115] width 37 height 22
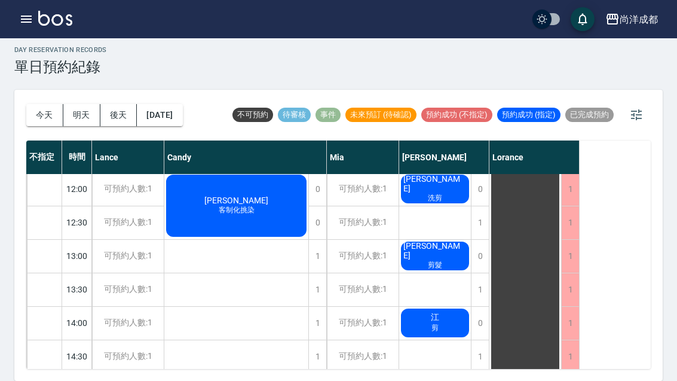
scroll to position [154, 0]
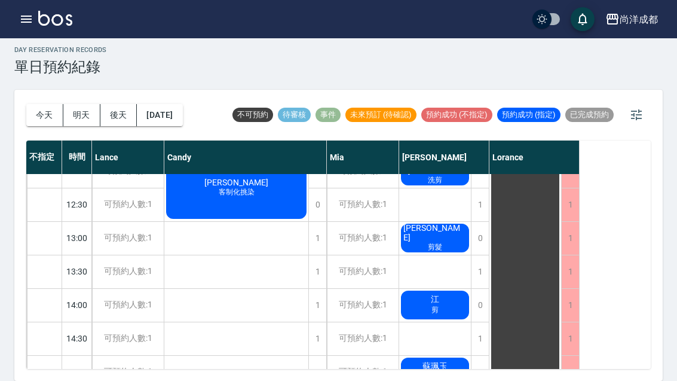
click at [429, 305] on span "剪" at bounding box center [435, 310] width 12 height 10
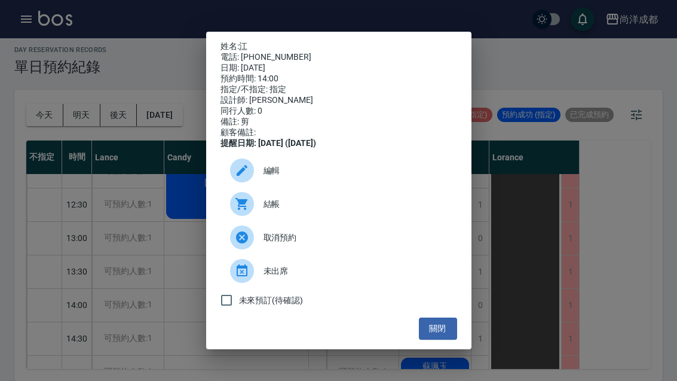
click at [530, 140] on div "姓名: 江 電話: [PHONE_NUMBER] 日期: [DATE] 預約時間: 14:00 指定/不指定: 指定 設計師: [PERSON_NAME] 同…" at bounding box center [338, 190] width 677 height 381
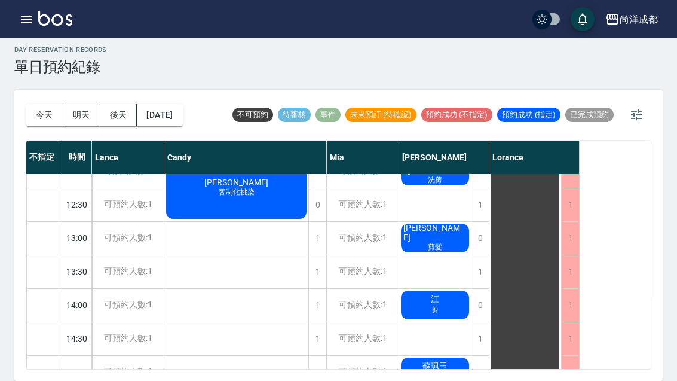
click at [171, 104] on button "[DATE]" at bounding box center [159, 115] width 45 height 22
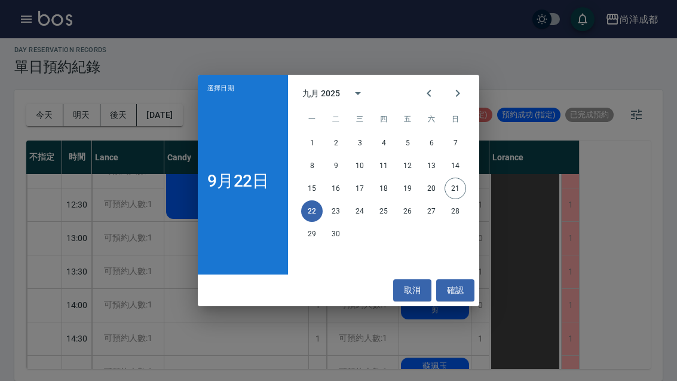
click at [55, 77] on div "選擇日期 [DATE] 九月 2025 一 二 三 四 五 六 日 1 2 3 4 5 6 7 8 9 10 11 12 13 14 15 16 17 18 …" at bounding box center [338, 190] width 677 height 381
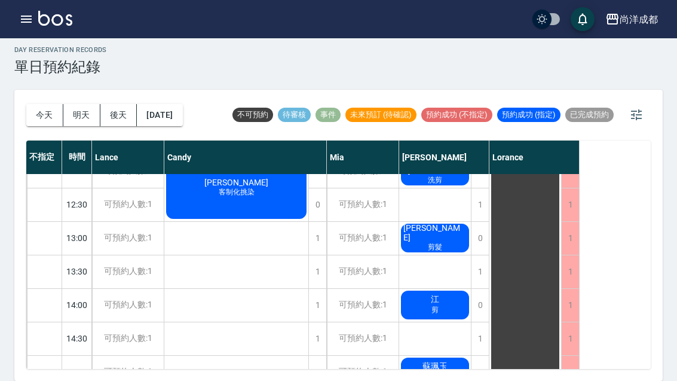
click at [54, 76] on div "選擇日期 [DATE] 九月 2025 一 二 三 四 五 六 日 1 2 3 4 5 6 7 8 9 10 11 12 13 14 15 16 17 18 …" at bounding box center [338, 190] width 677 height 381
click at [46, 104] on button "今天" at bounding box center [44, 115] width 37 height 22
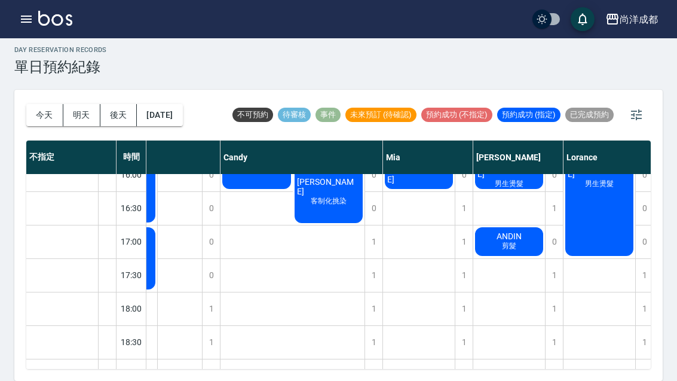
scroll to position [418, 61]
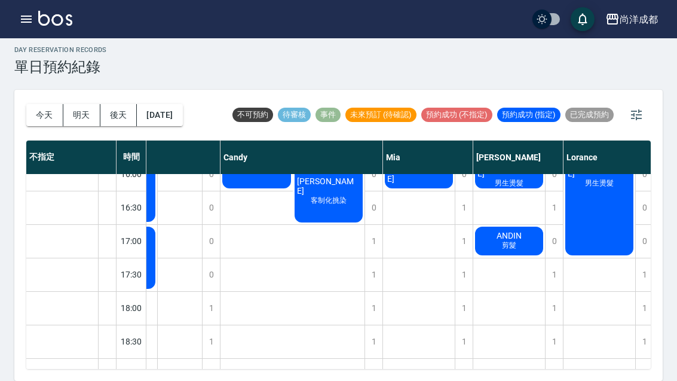
click at [82, 104] on button "明天" at bounding box center [81, 115] width 37 height 22
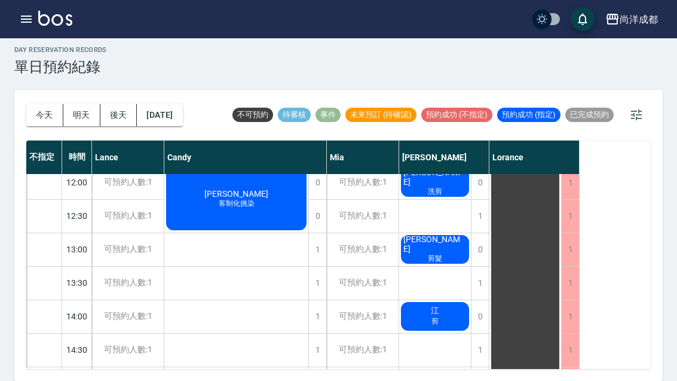
scroll to position [142, 0]
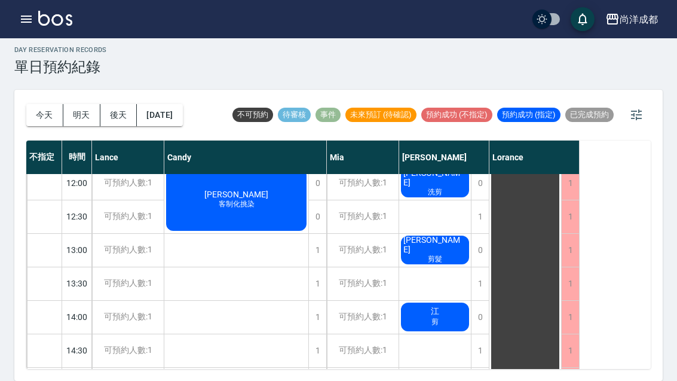
click at [449, 301] on div "江 剪" at bounding box center [435, 317] width 72 height 32
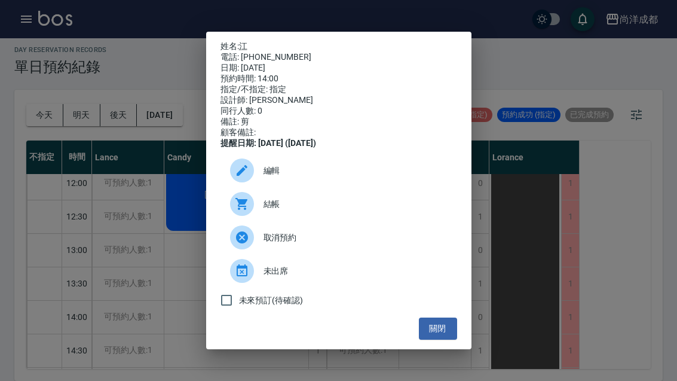
click at [240, 182] on div at bounding box center [242, 170] width 24 height 24
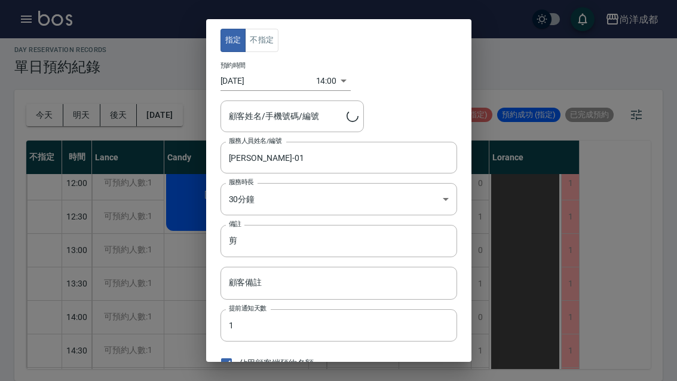
type input "江/0922383931"
click at [324, 78] on body "尚洋成都 登出 櫃檯作業 打帳單 帳單列表 營業儀表板 高階收支登錄 材料自購登錄 每日結帳 排班表 預約管理 預約管理 單日預約紀錄 單週預約紀錄 報表及分…" at bounding box center [338, 186] width 677 height 387
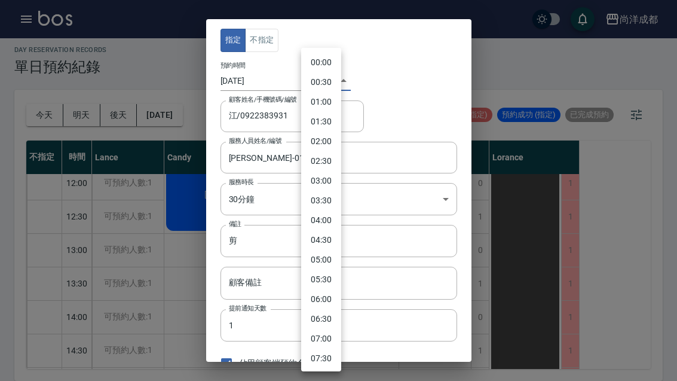
scroll to position [405, 0]
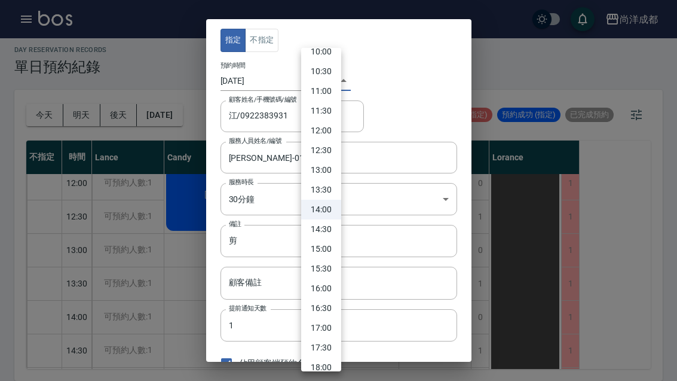
click at [323, 150] on li "12:30" at bounding box center [321, 150] width 40 height 20
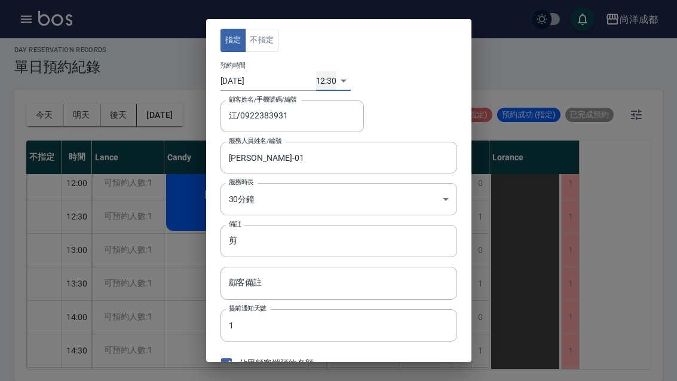
type input "1758515400000"
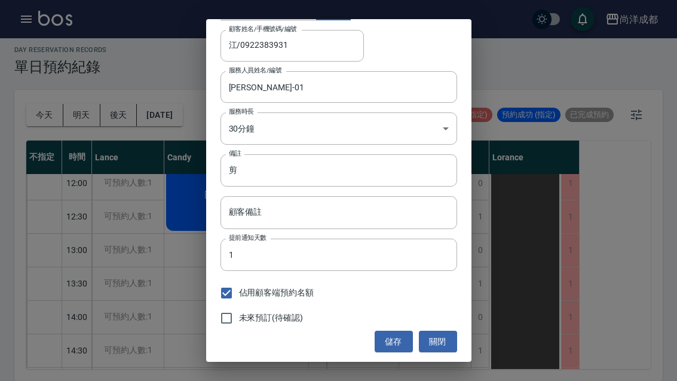
scroll to position [70, 0]
click at [394, 345] on button "儲存" at bounding box center [394, 342] width 38 height 22
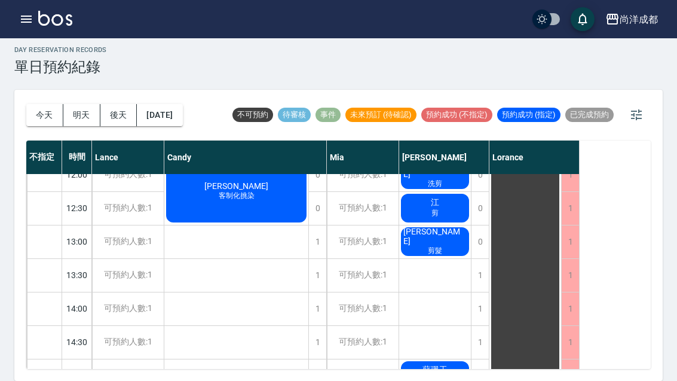
scroll to position [149, 0]
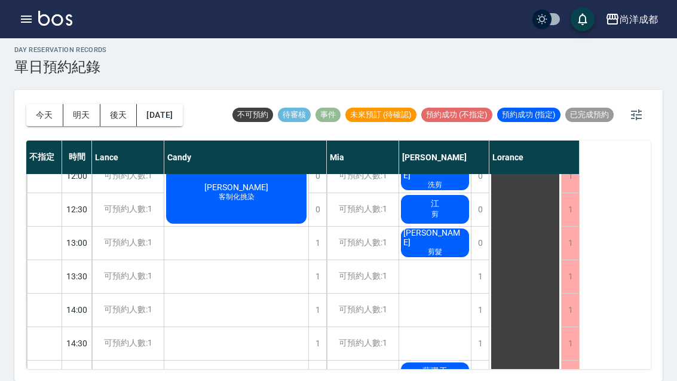
click at [36, 104] on button "今天" at bounding box center [44, 115] width 37 height 22
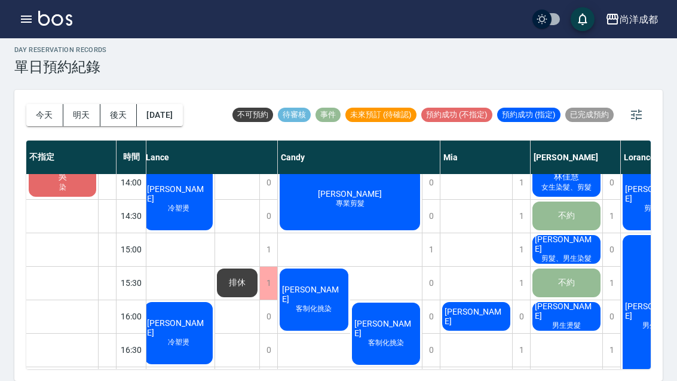
scroll to position [277, 4]
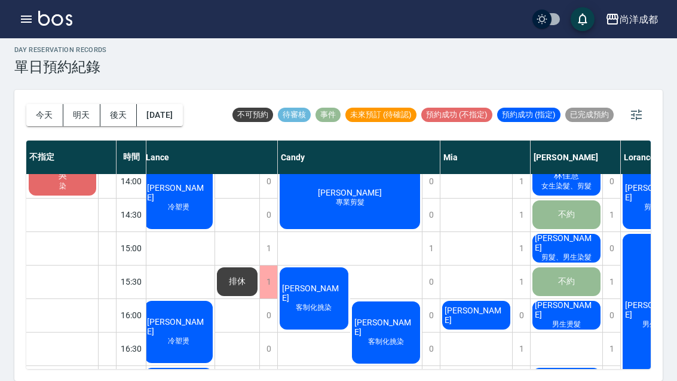
click at [43, 104] on button "今天" at bounding box center [44, 115] width 37 height 22
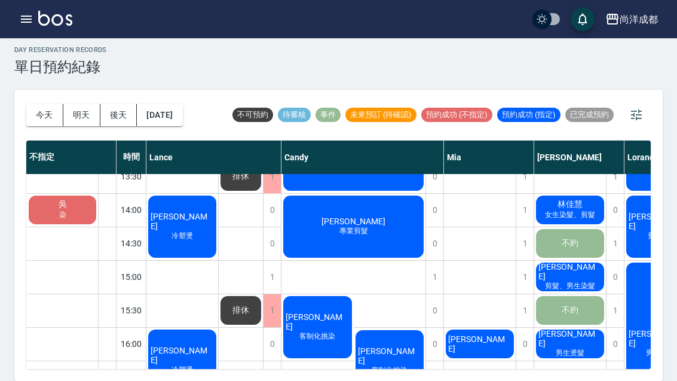
scroll to position [249, 0]
click at [322, 331] on span "客制化挑染" at bounding box center [317, 336] width 41 height 10
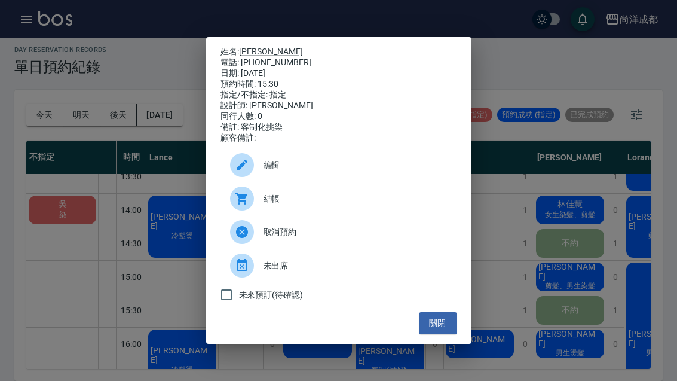
click at [445, 334] on button "關閉" at bounding box center [438, 323] width 38 height 22
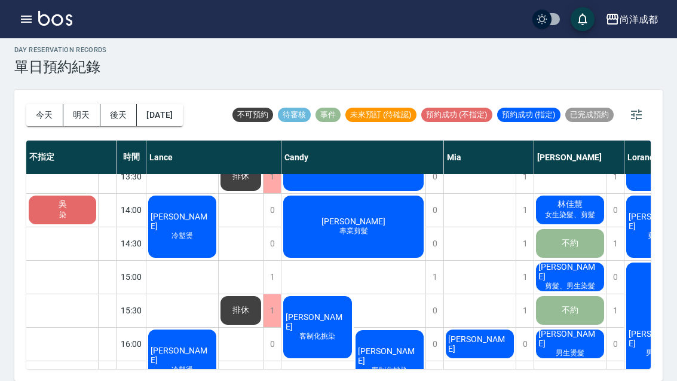
click at [571, 281] on span "剪髮、男生染髮" at bounding box center [570, 286] width 55 height 10
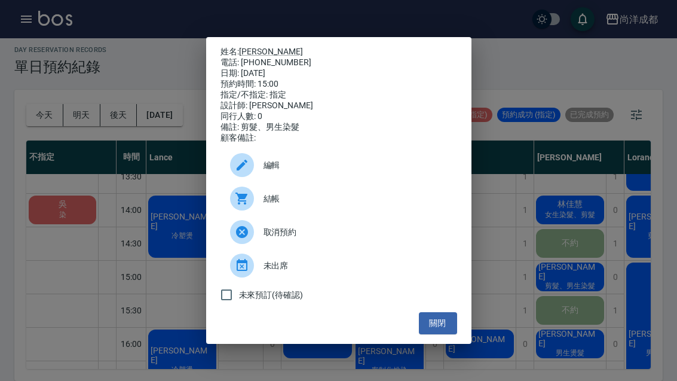
click at [427, 334] on button "關閉" at bounding box center [438, 323] width 38 height 22
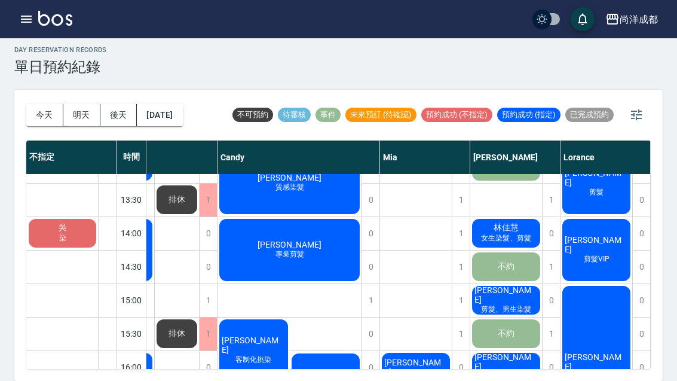
scroll to position [224, 64]
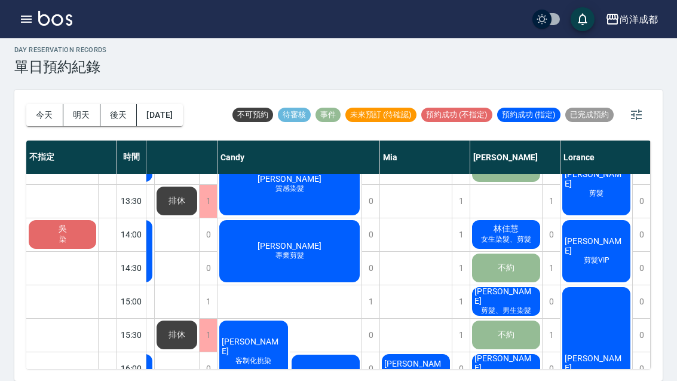
click at [602, 353] on span "[PERSON_NAME]" at bounding box center [596, 362] width 68 height 19
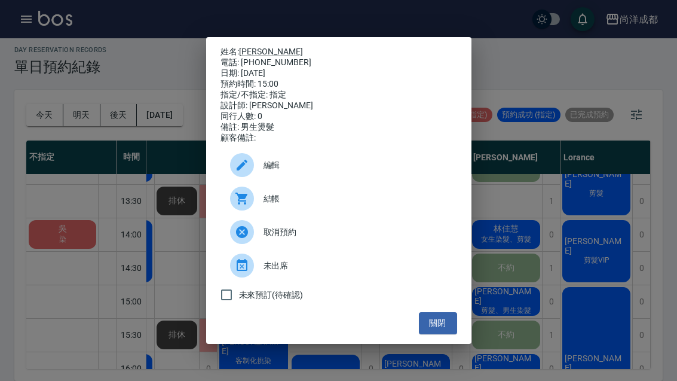
click at [248, 47] on link "[PERSON_NAME]" at bounding box center [271, 52] width 64 height 10
click at [449, 331] on button "關閉" at bounding box center [438, 323] width 38 height 22
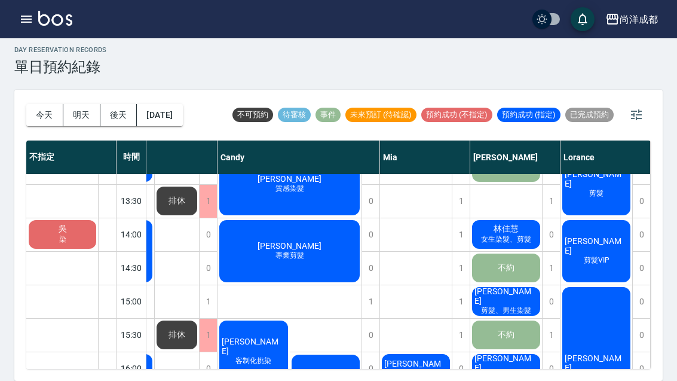
click at [590, 305] on div "[PERSON_NAME] 男生燙髮" at bounding box center [596, 368] width 72 height 166
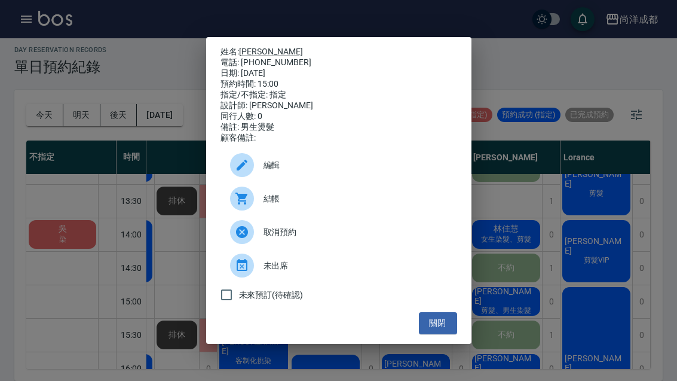
click at [449, 334] on button "關閉" at bounding box center [438, 323] width 38 height 22
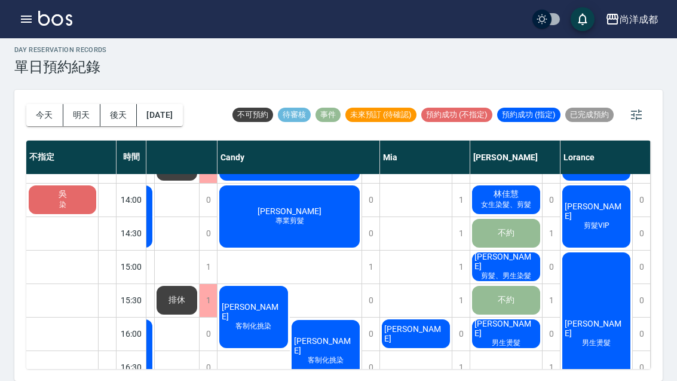
scroll to position [259, 64]
click at [41, 104] on button "今天" at bounding box center [44, 115] width 37 height 22
click at [40, 104] on button "今天" at bounding box center [44, 115] width 37 height 22
click at [51, 104] on button "今天" at bounding box center [44, 115] width 37 height 22
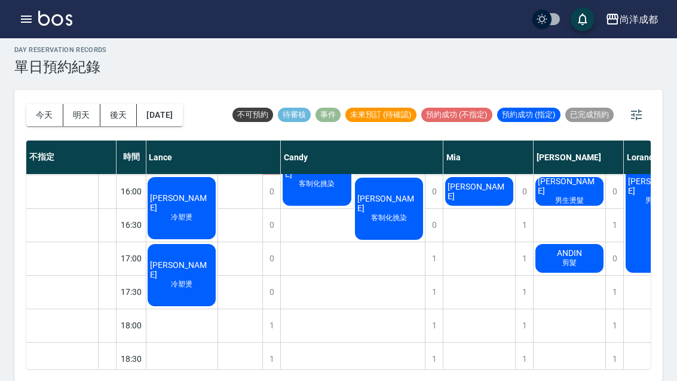
scroll to position [400, 1]
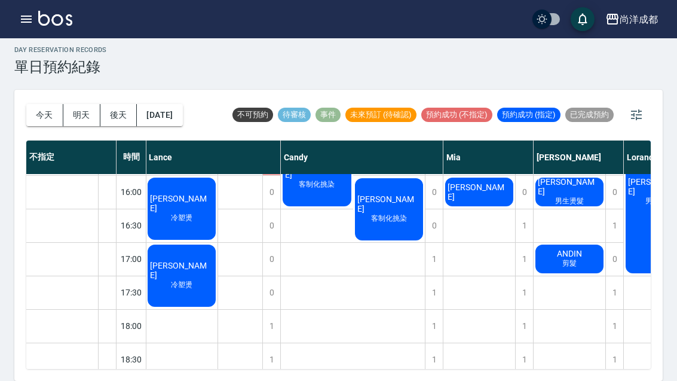
click at [544, 305] on div "[PERSON_NAME] 女生染髮 [PERSON_NAME] 女生燙髮3984 不約 [PERSON_NAME] 剪 黃道伸 剪 不約 [PERSON_N…" at bounding box center [570, 125] width 72 height 703
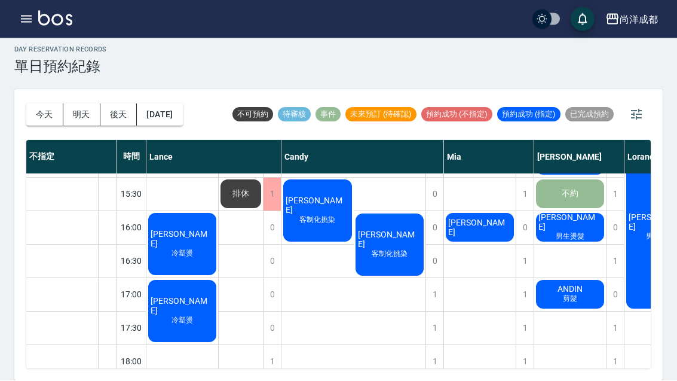
scroll to position [41, 0]
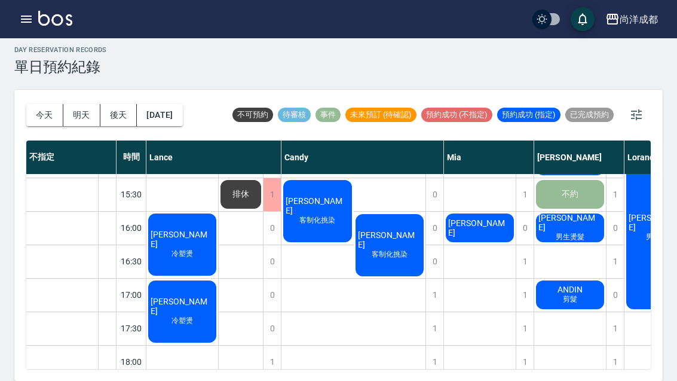
click at [17, 23] on button "button" at bounding box center [26, 19] width 24 height 24
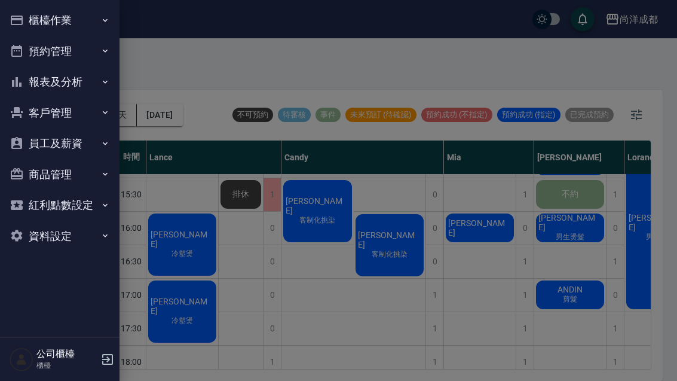
click at [88, 118] on button "客戶管理" at bounding box center [60, 112] width 110 height 31
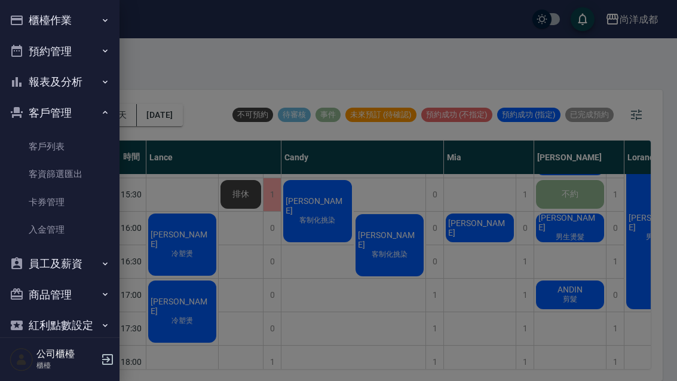
click at [53, 153] on link "客戶列表" at bounding box center [60, 146] width 110 height 27
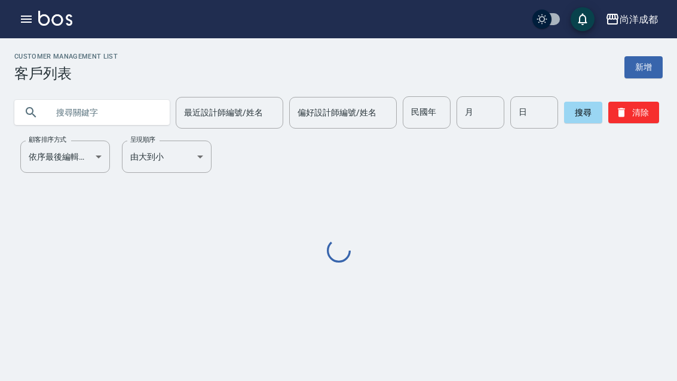
click at [117, 96] on input "text" at bounding box center [104, 112] width 112 height 32
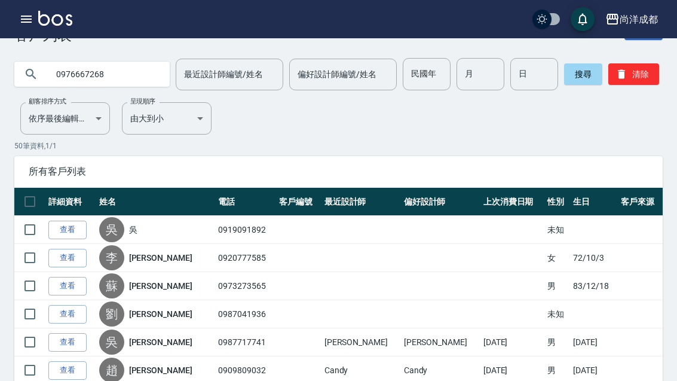
type input "0976667268"
click at [568, 71] on button "搜尋" at bounding box center [583, 74] width 38 height 22
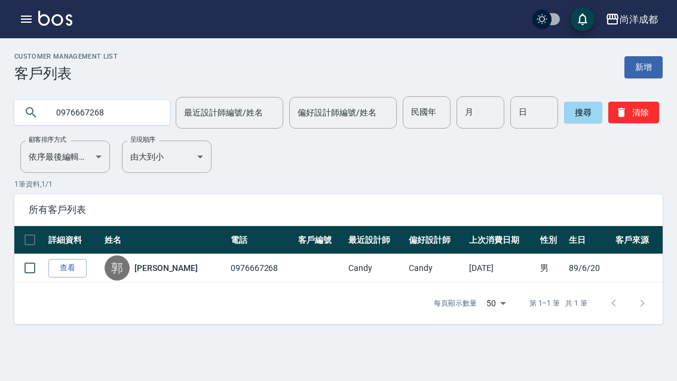
click at [69, 259] on link "查看" at bounding box center [67, 268] width 38 height 19
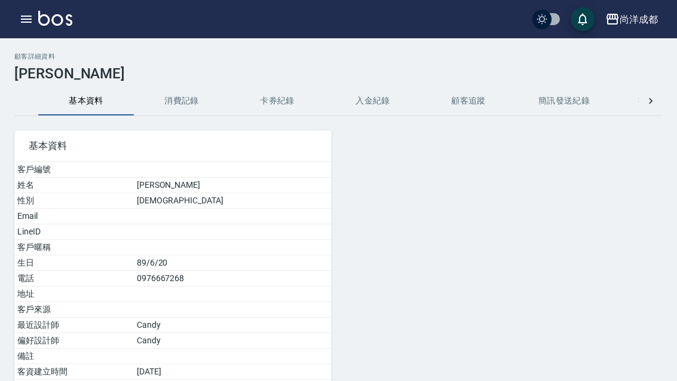
click at [191, 105] on button "消費記錄" at bounding box center [182, 101] width 96 height 29
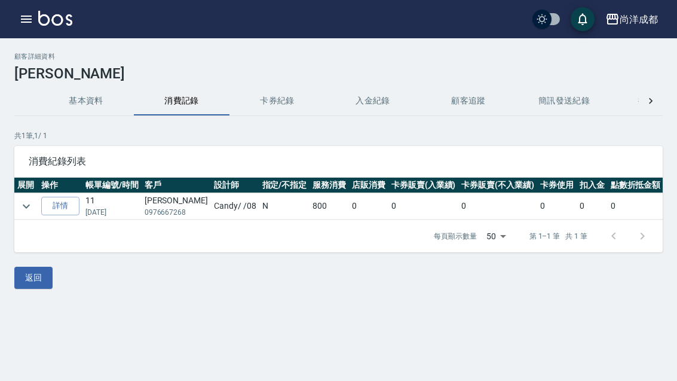
click at [88, 97] on button "基本資料" at bounding box center [86, 101] width 96 height 29
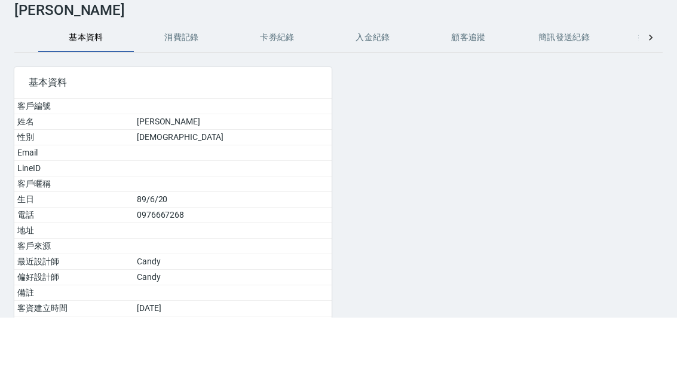
scroll to position [51, 0]
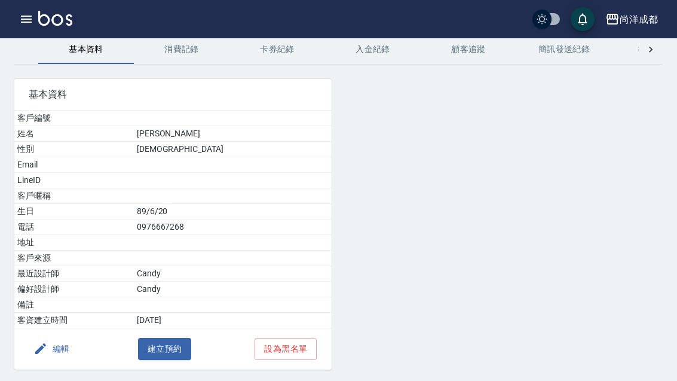
click at [14, 21] on button "button" at bounding box center [26, 19] width 24 height 24
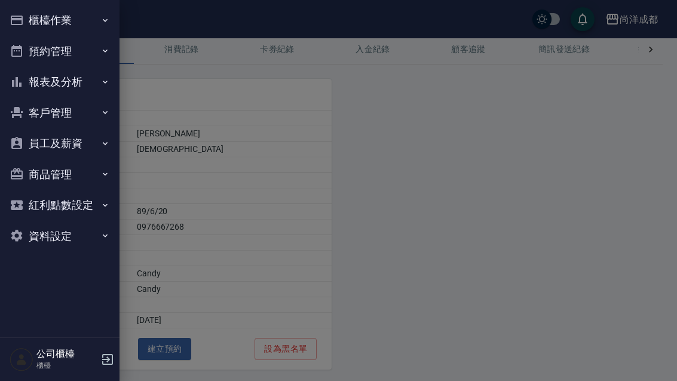
click at [46, 50] on button "預約管理" at bounding box center [60, 51] width 110 height 31
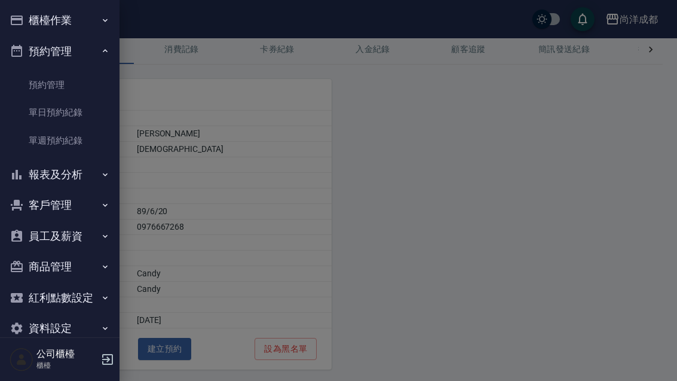
click at [51, 114] on link "單日預約紀錄" at bounding box center [60, 112] width 110 height 27
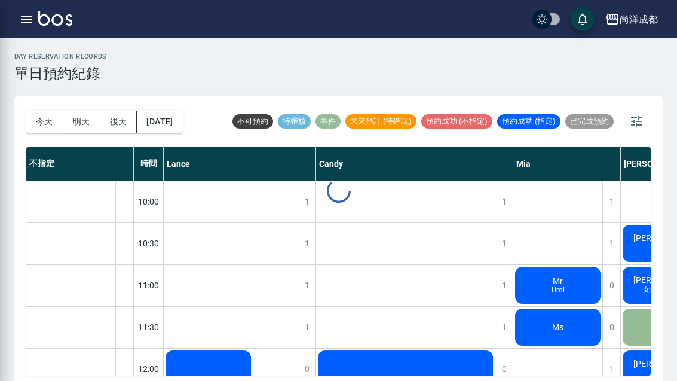
scroll to position [3, 0]
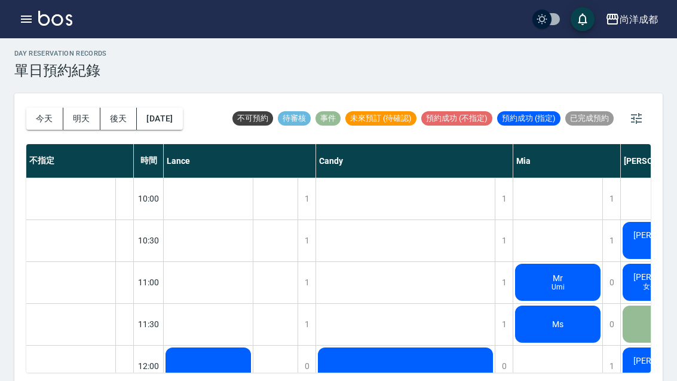
click at [44, 128] on button "今天" at bounding box center [44, 119] width 37 height 22
click at [26, 116] on button "今天" at bounding box center [44, 119] width 37 height 22
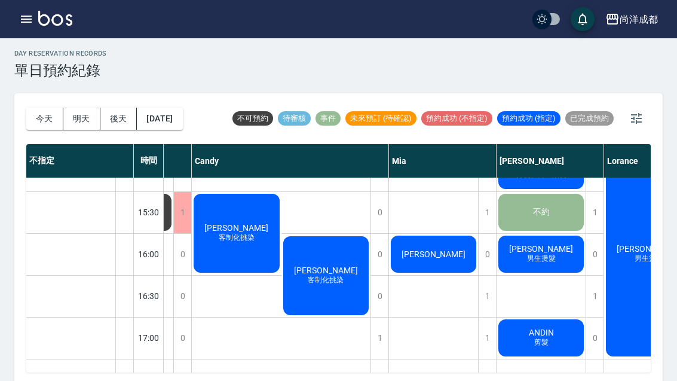
scroll to position [446, 126]
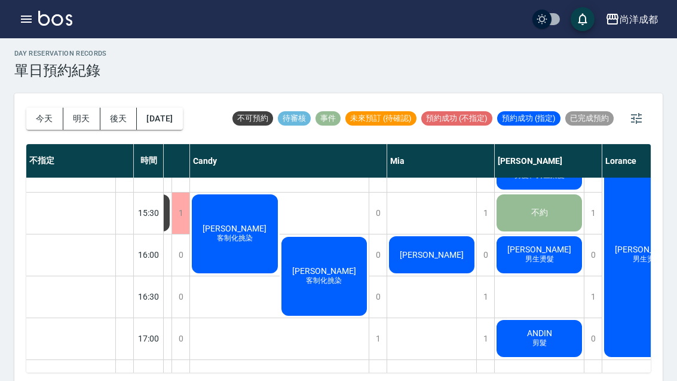
click at [531, 262] on span "男生燙髮" at bounding box center [539, 259] width 33 height 10
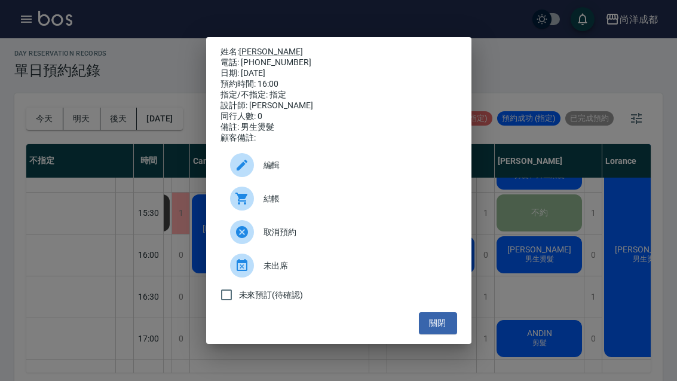
click at [427, 334] on button "關閉" at bounding box center [438, 323] width 38 height 22
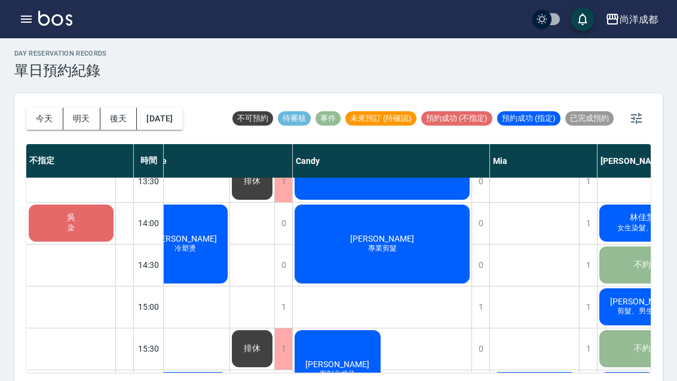
scroll to position [289, 8]
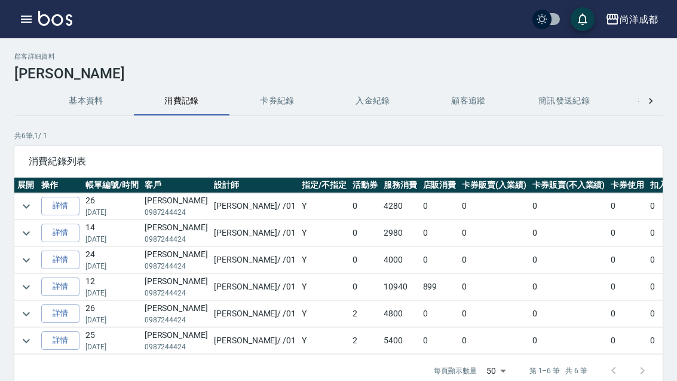
click at [50, 200] on link "詳情" at bounding box center [60, 206] width 38 height 19
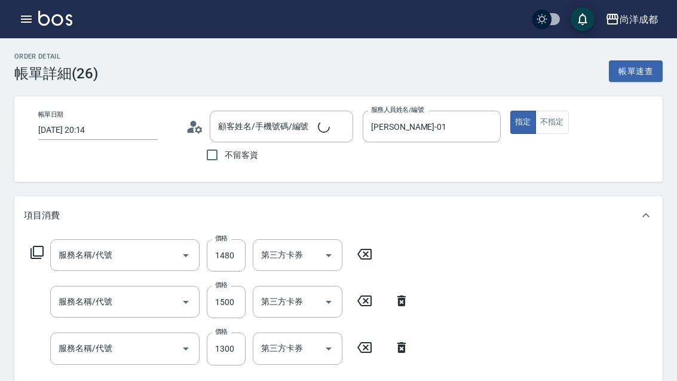
type input "[DATE] 20:14"
type input "[PERSON_NAME]-01"
type input "420"
type input "[PERSON_NAME]/0987244424/"
type input "新柔漾護L(615)"
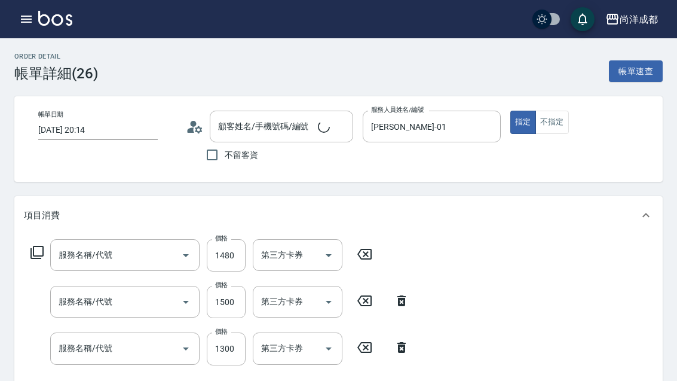
type input "染髮(501)"
type input "剪髮(401)"
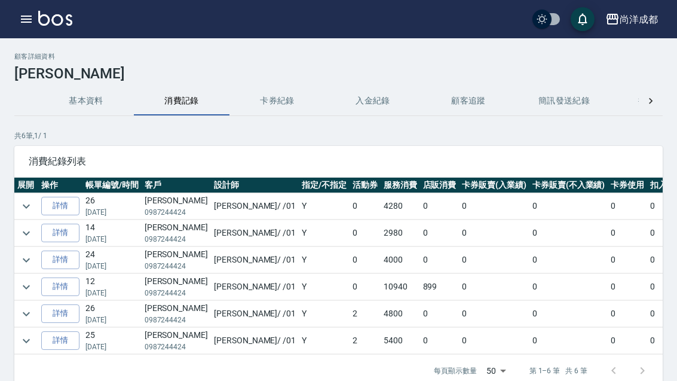
click at [65, 230] on link "詳情" at bounding box center [60, 232] width 38 height 19
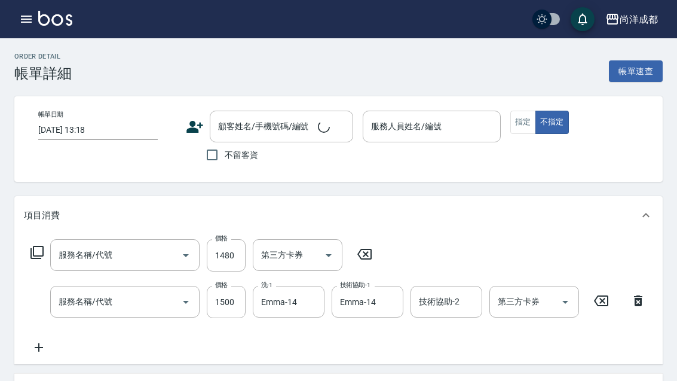
type input "[DATE] 19:33"
type input "[PERSON_NAME]-01"
type input "290"
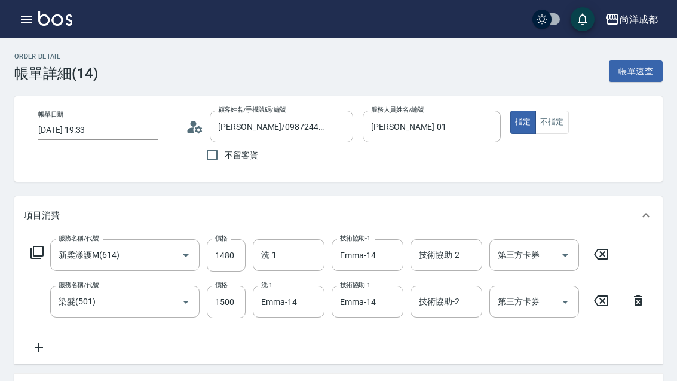
type input "[PERSON_NAME]/0987244424/"
type input "新柔漾護M(614)"
type input "染髮(501)"
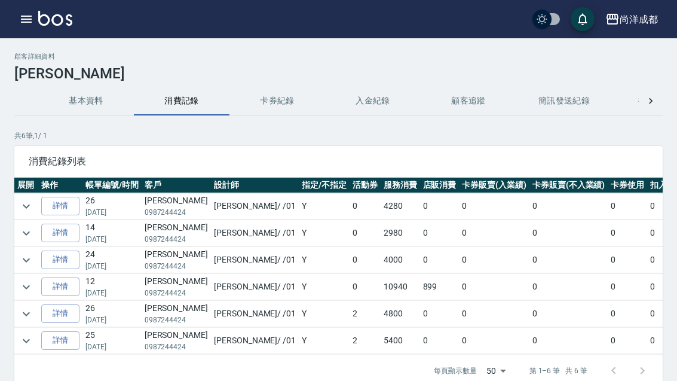
click at [66, 287] on link "詳情" at bounding box center [60, 286] width 38 height 19
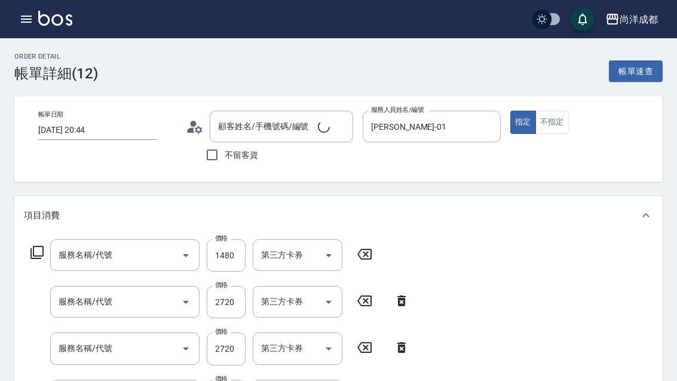
type input "[DATE] 20:44"
type input "[PERSON_NAME]-01"
type input "1180"
type input "新柔漾護M(614)"
type input "漂髮(502)"
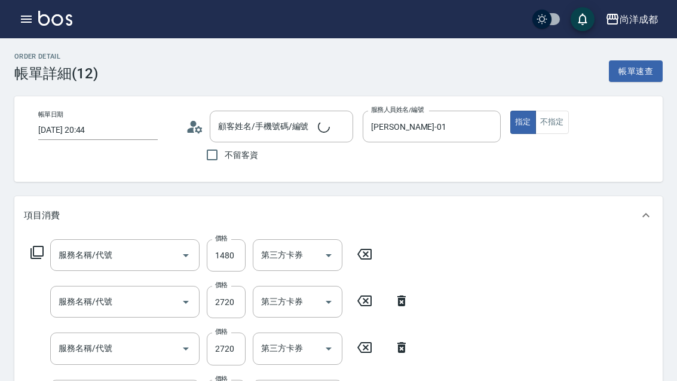
type input "漂髮(502)"
type input "染髮(501)"
type input "剪髮(401)"
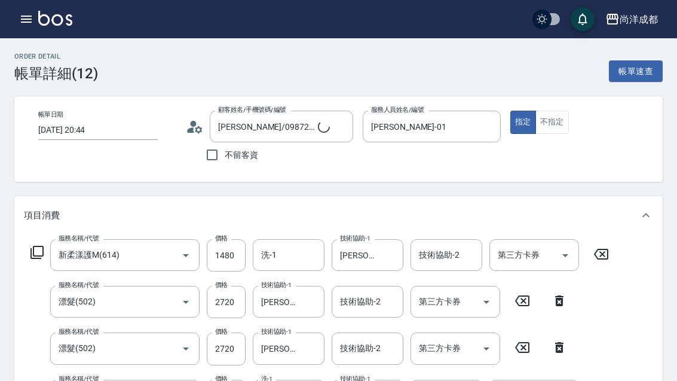
type input "[PERSON_NAME]/0987244424/"
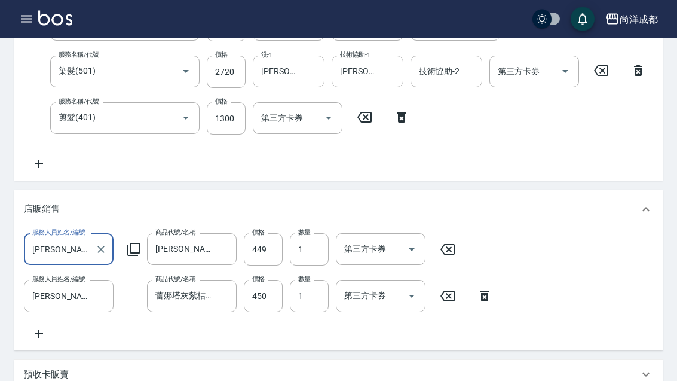
scroll to position [324, 0]
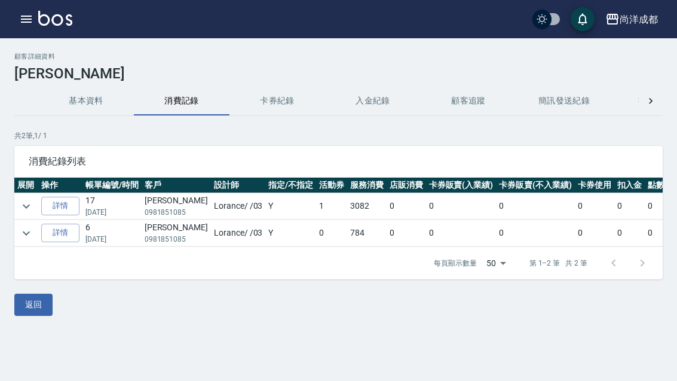
click at [65, 200] on link "詳情" at bounding box center [60, 206] width 38 height 19
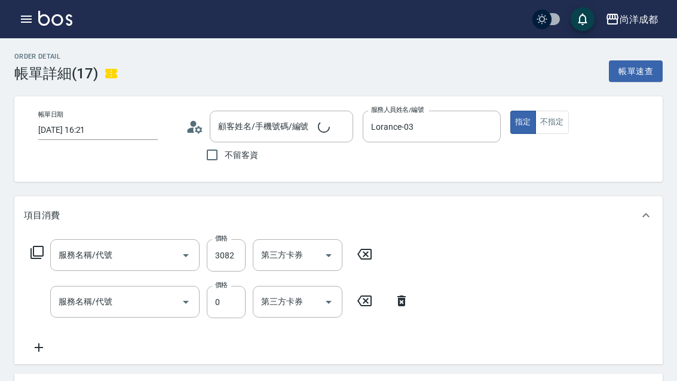
type input "2025/01/12 16:21"
type input "Lorance-03"
type input "燙髮(301)"
type input "熱塑(302)"
type input "信用卡"
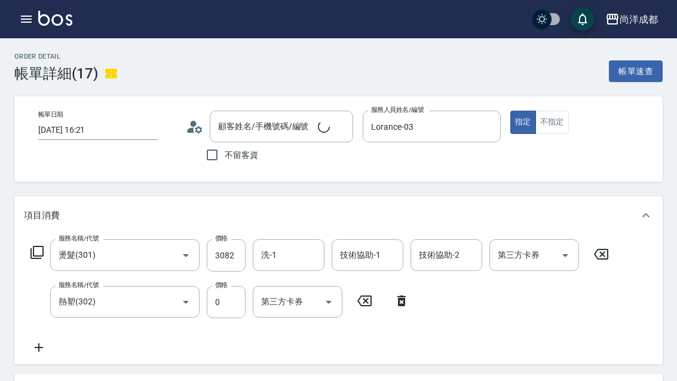
click at [46, 197] on div "項目消費" at bounding box center [338, 215] width 648 height 38
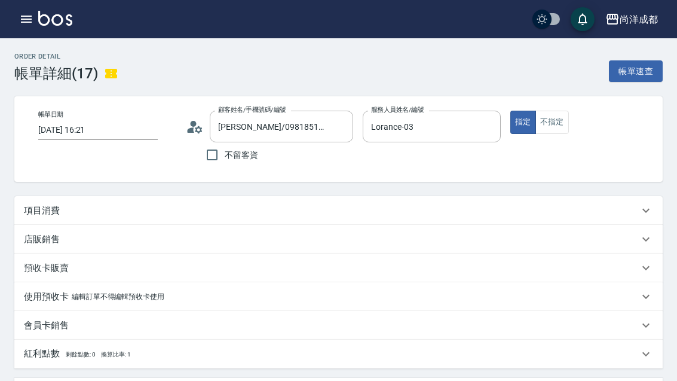
type input "劉雋/0981851085/null"
click at [52, 200] on div "項目消費" at bounding box center [338, 210] width 648 height 29
